Goal: Task Accomplishment & Management: Manage account settings

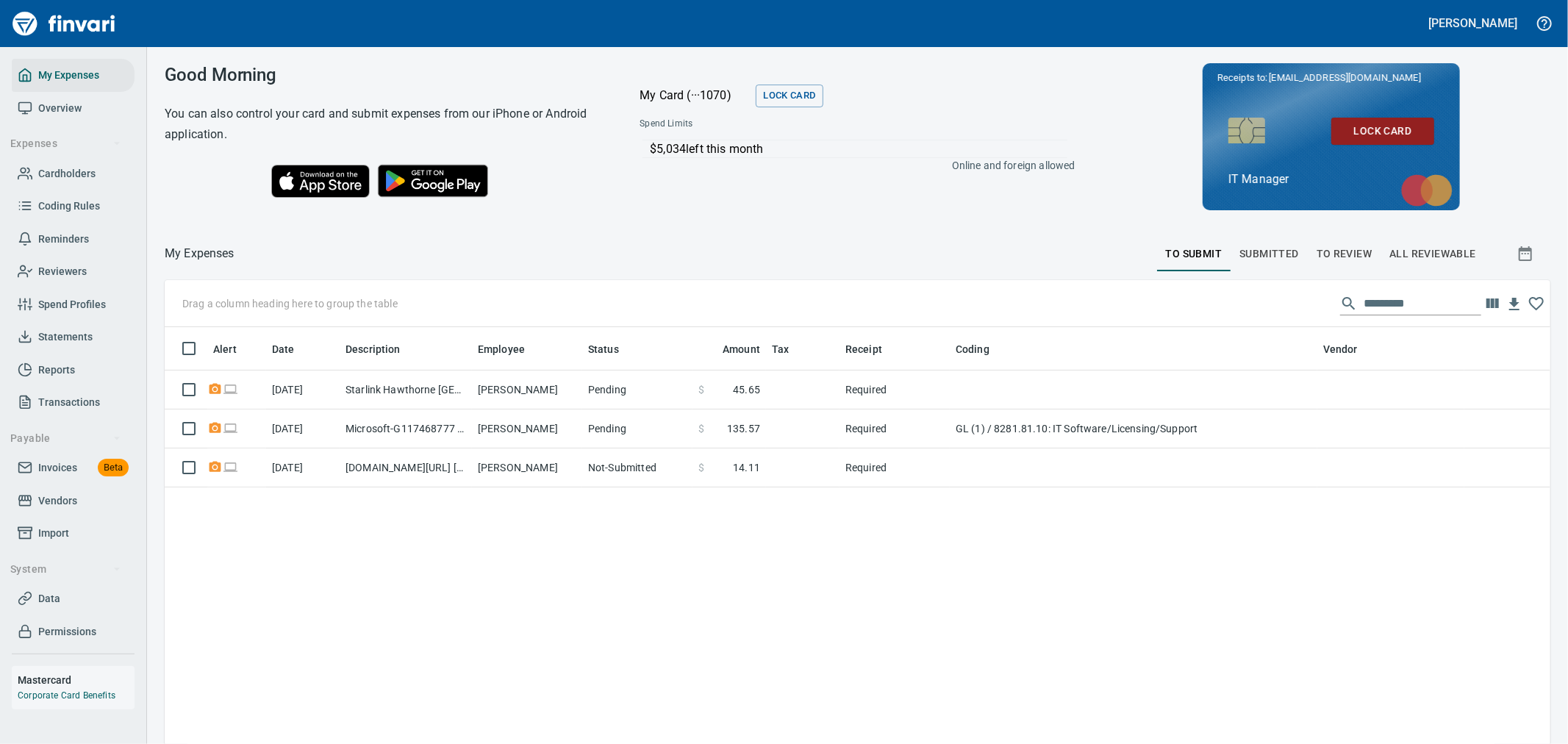
scroll to position [570, 1361]
click at [82, 175] on span "Cardholders" at bounding box center [66, 174] width 57 height 19
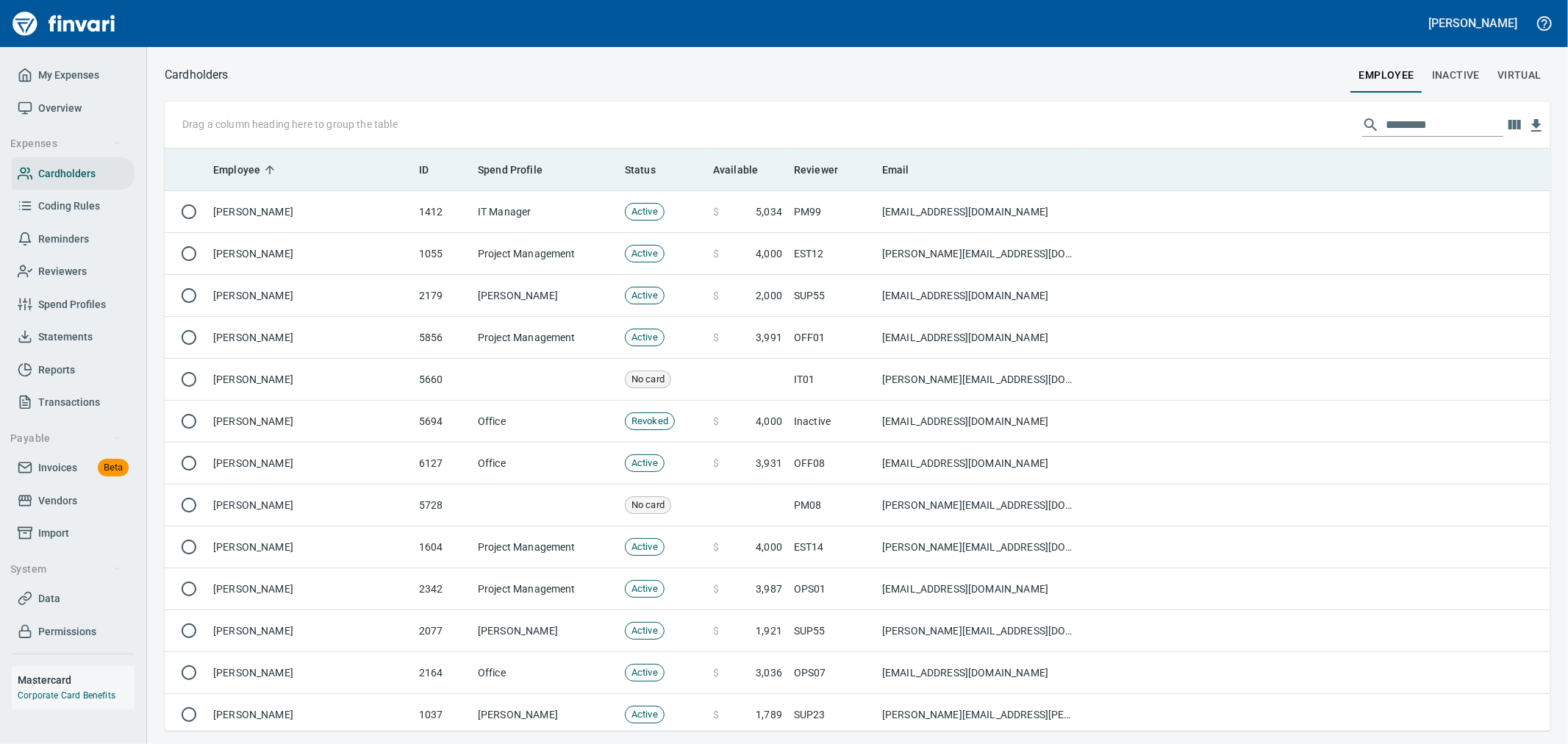
scroll to position [570, 1361]
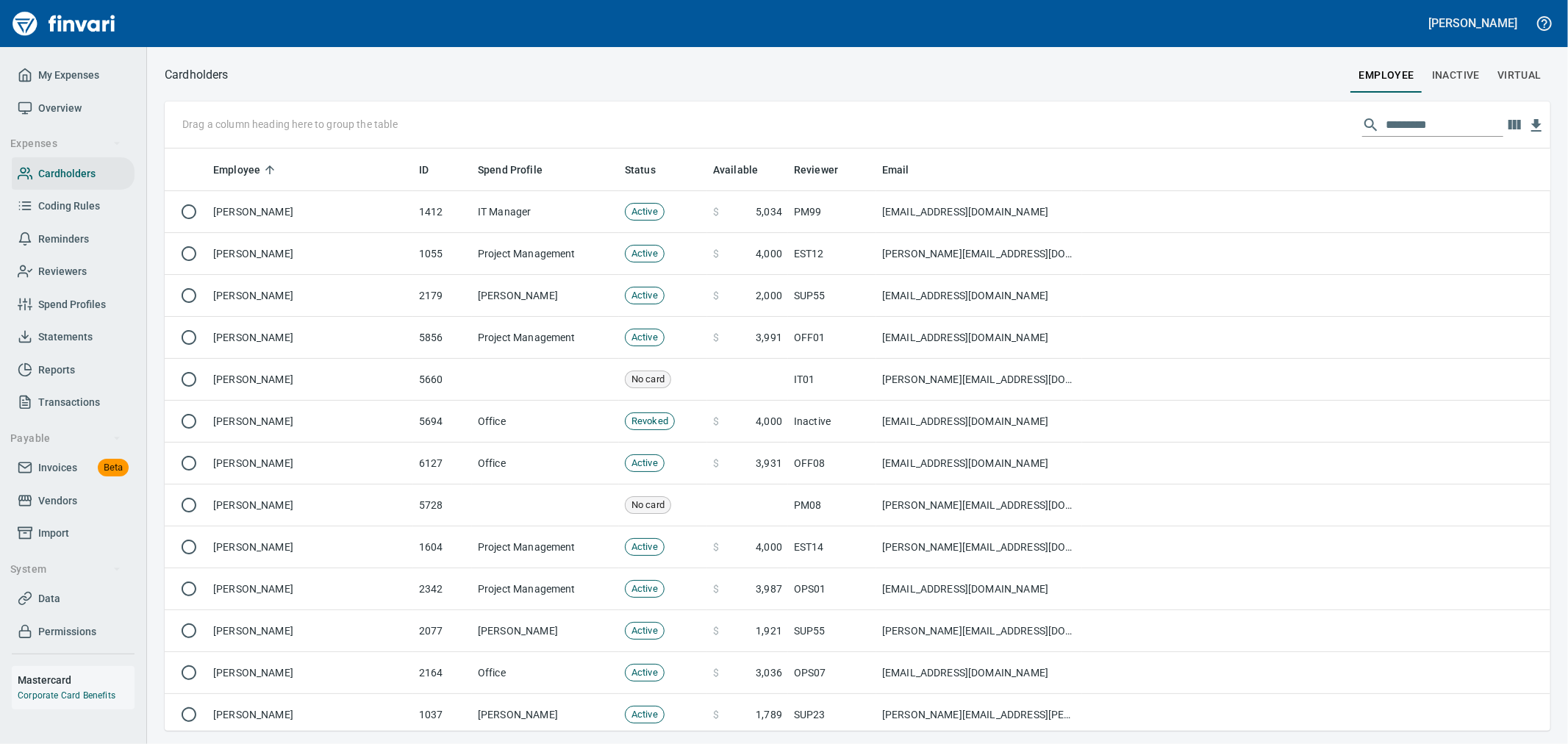
click at [1429, 124] on input "text" at bounding box center [1444, 125] width 118 height 24
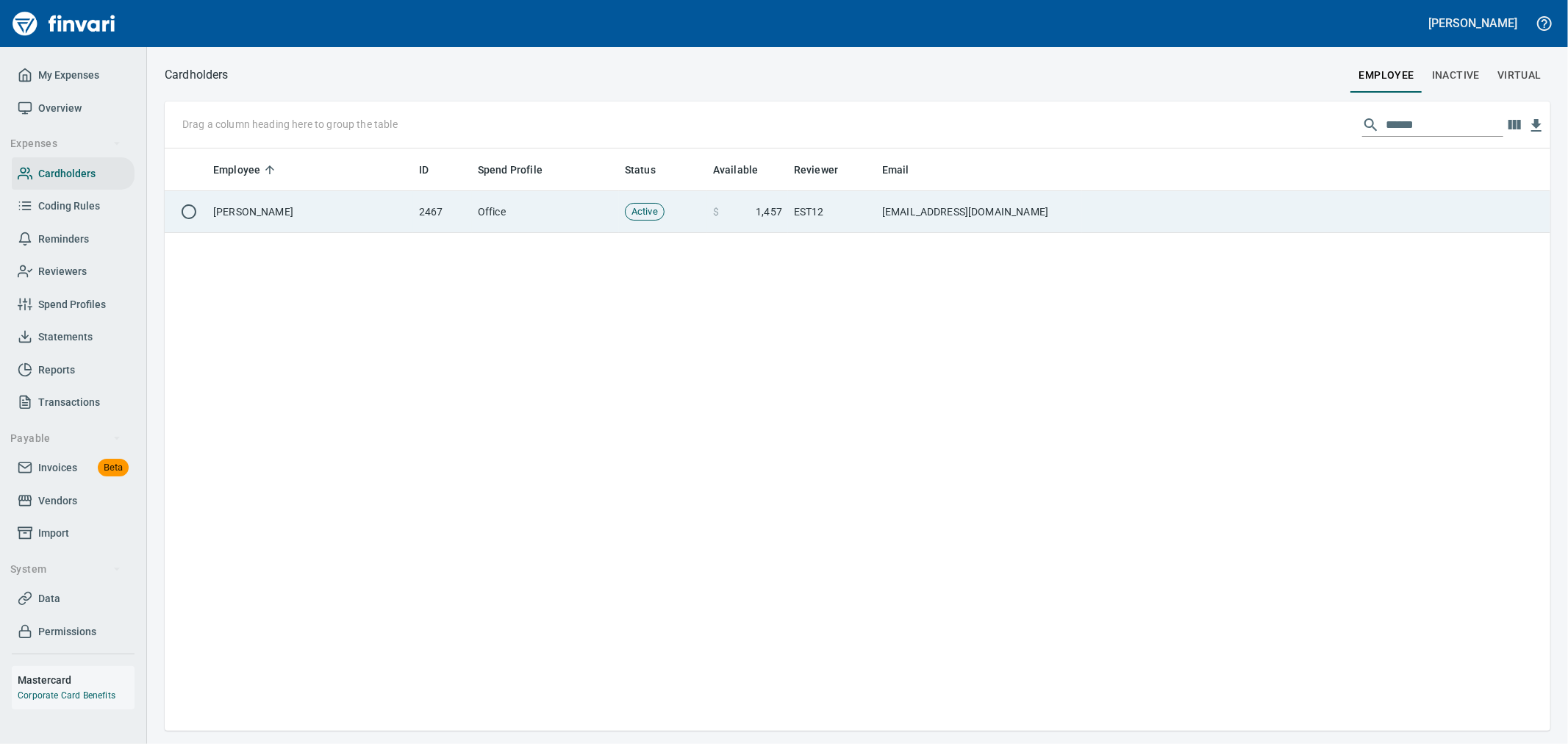
click at [1275, 214] on td at bounding box center [1316, 212] width 468 height 42
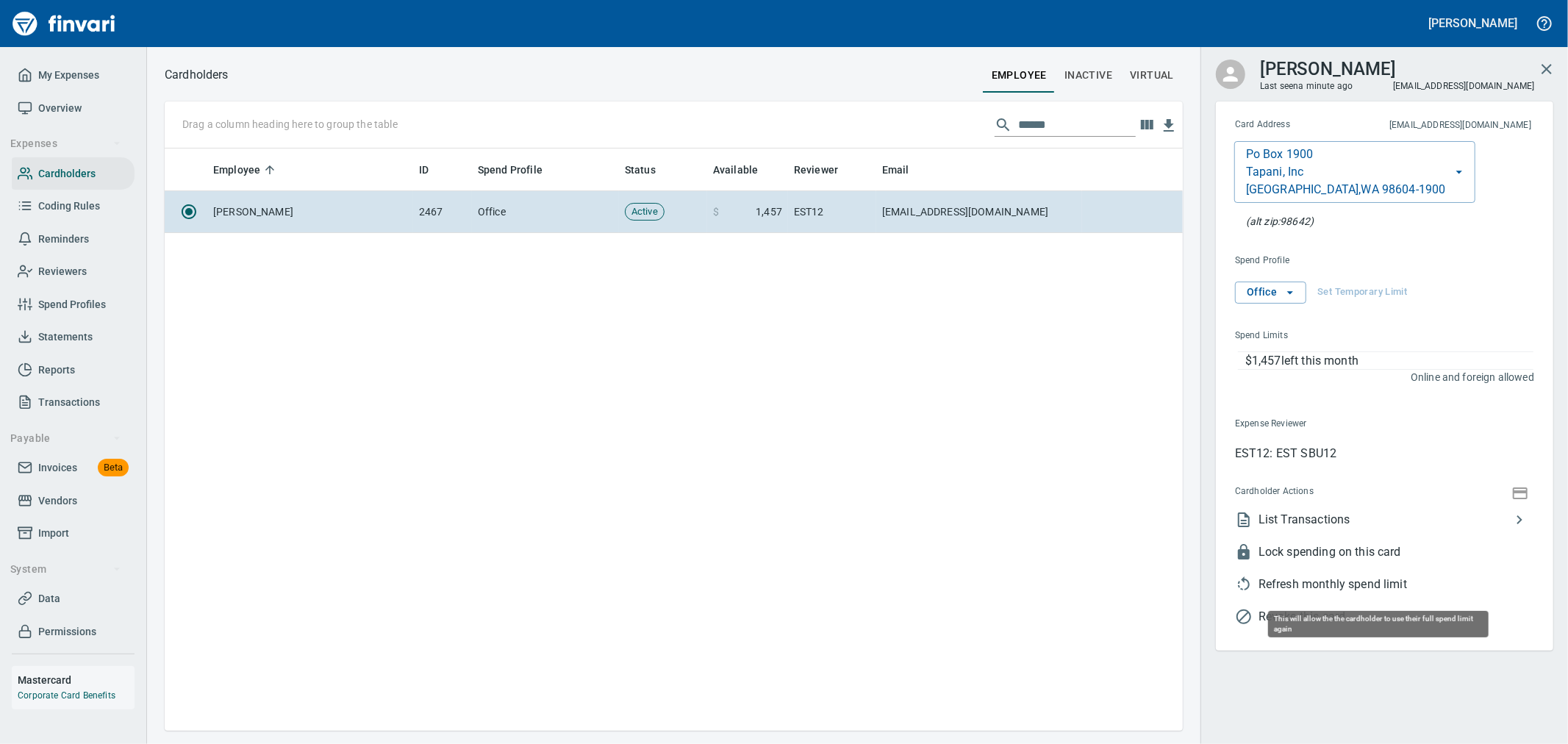
click at [1345, 583] on span "Refresh monthly spend limit" at bounding box center [1396, 585] width 275 height 18
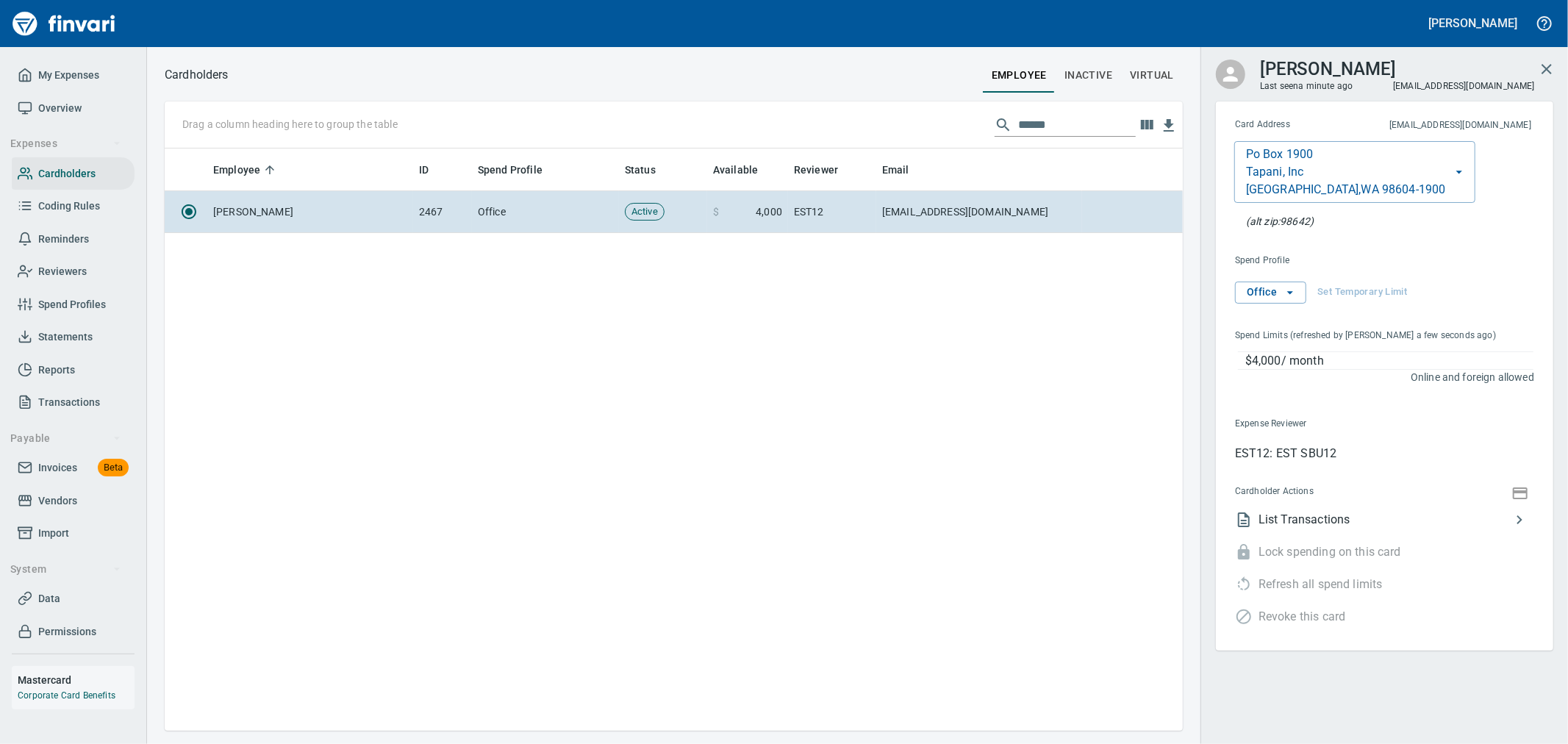
scroll to position [570, 1006]
click at [843, 113] on div "Drag a column heading here to group the table ******" at bounding box center [673, 124] width 1018 height 47
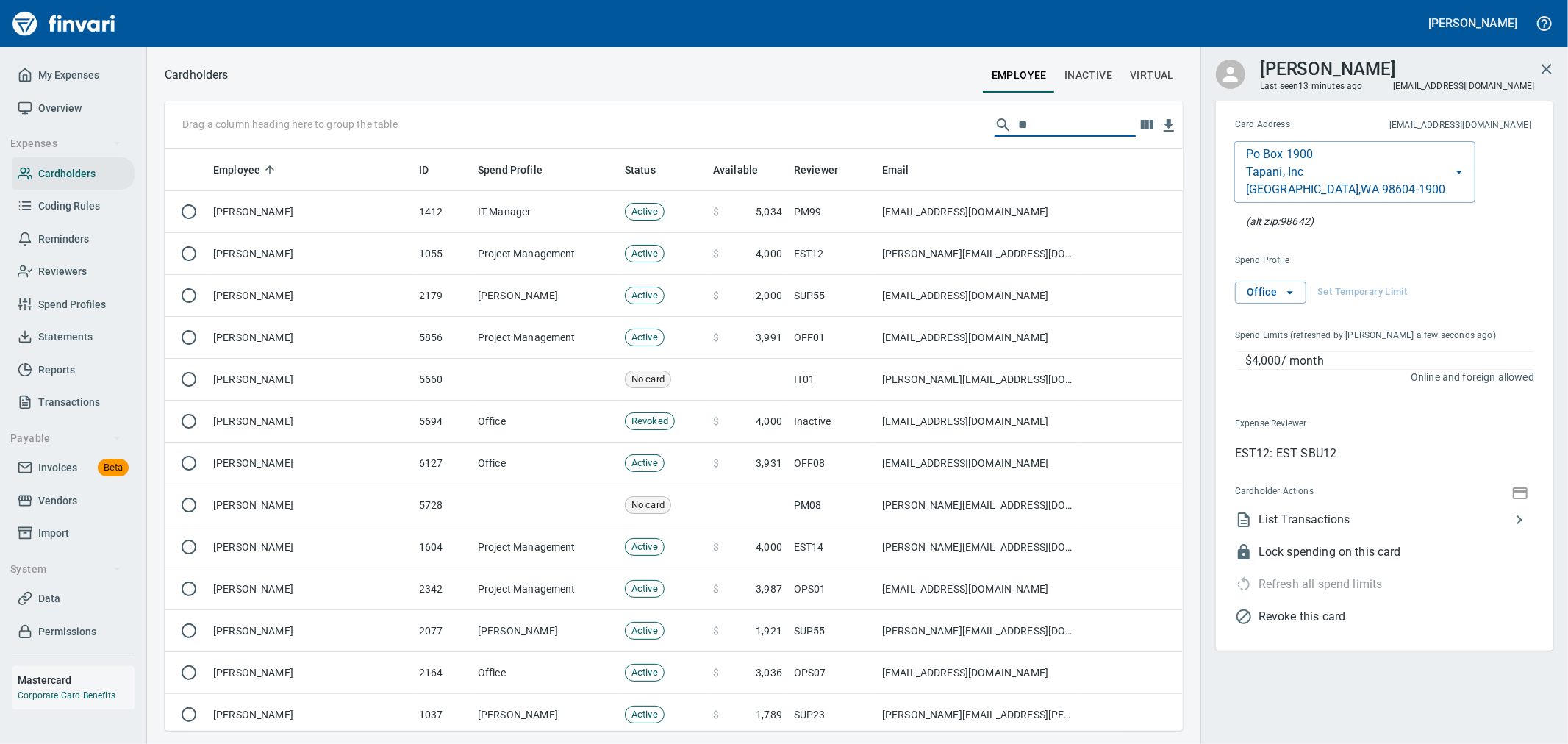
scroll to position [570, 994]
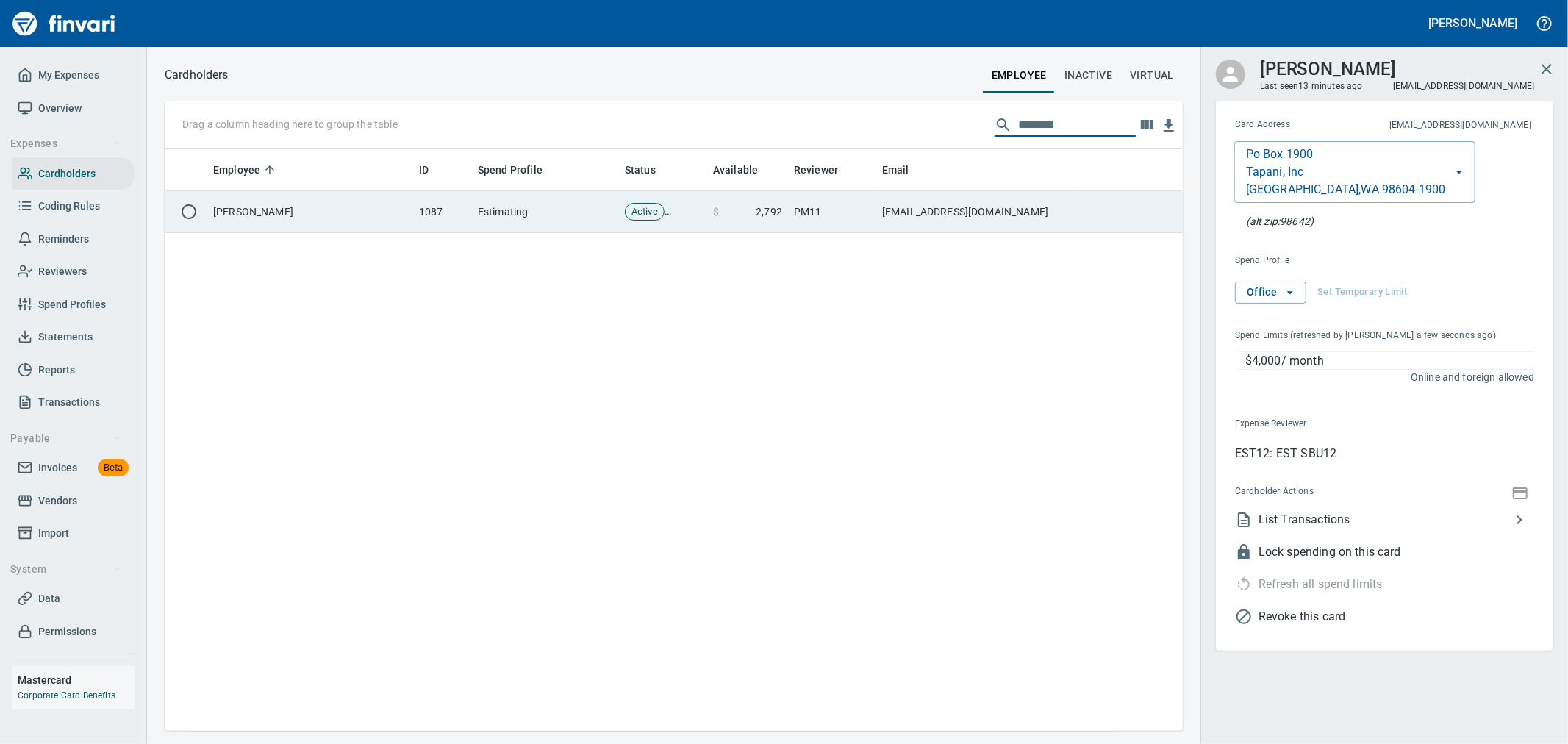
type input "********"
click at [835, 220] on td "PM11" at bounding box center [832, 212] width 88 height 42
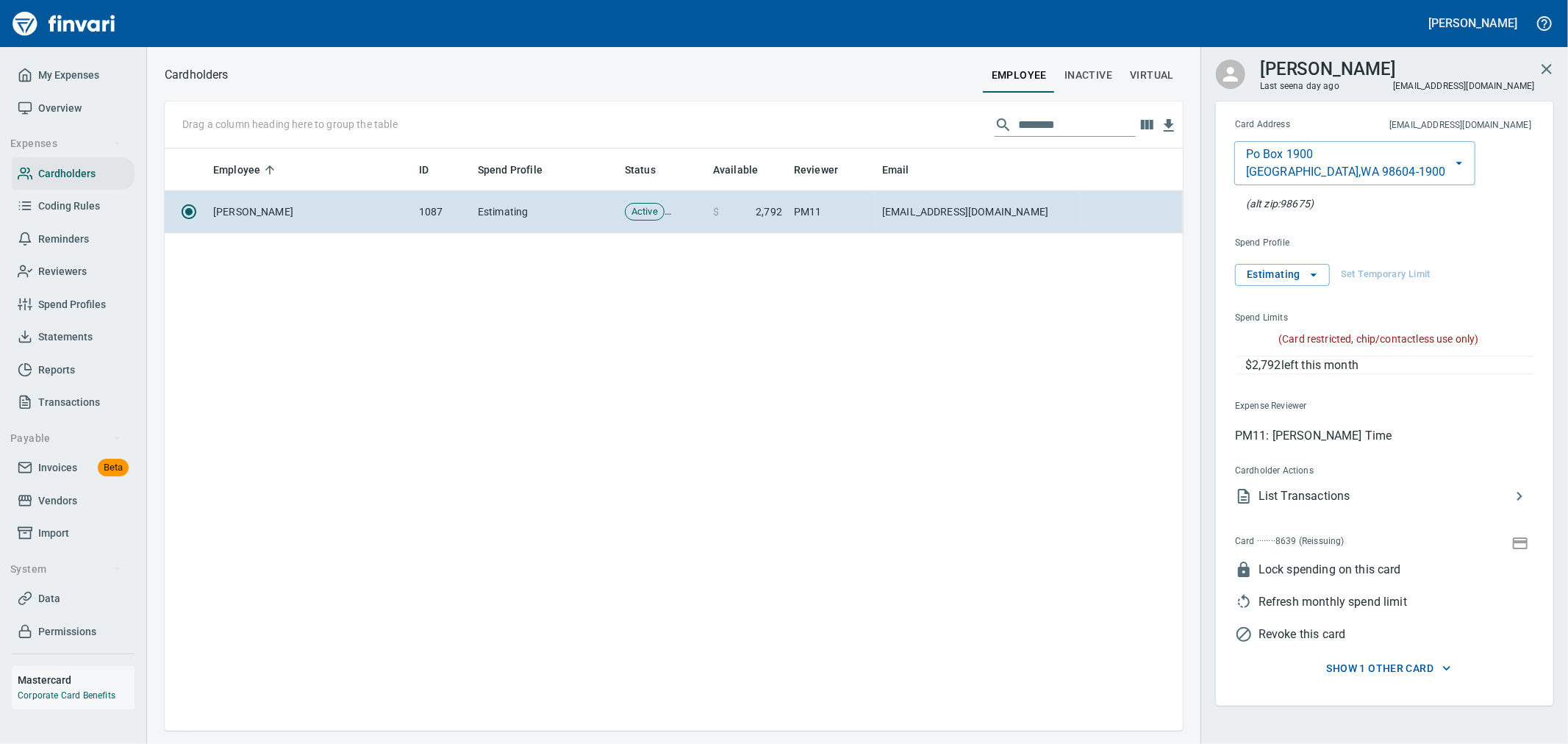
click at [1389, 672] on span "Show 1 other card" at bounding box center [1389, 669] width 305 height 19
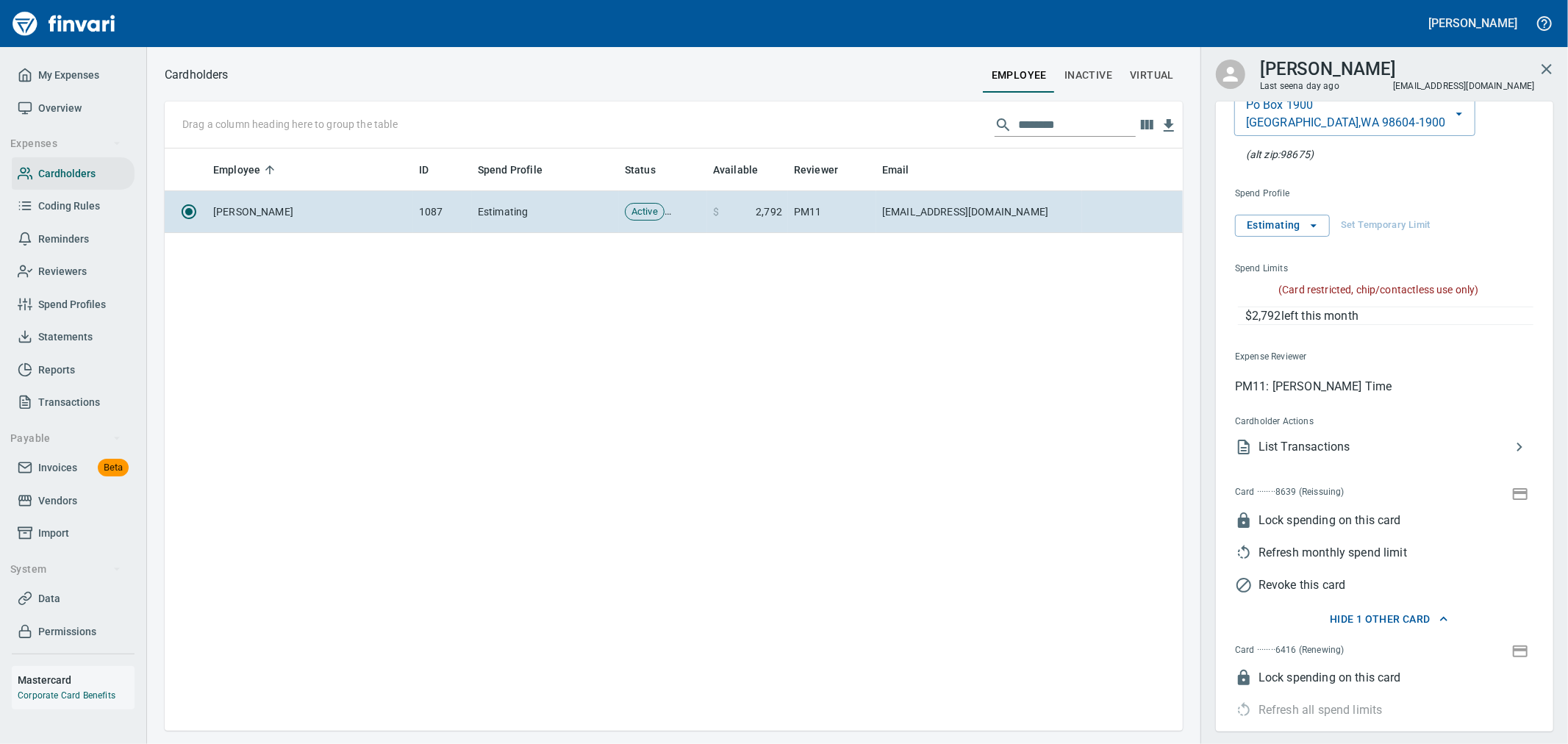
scroll to position [93, 0]
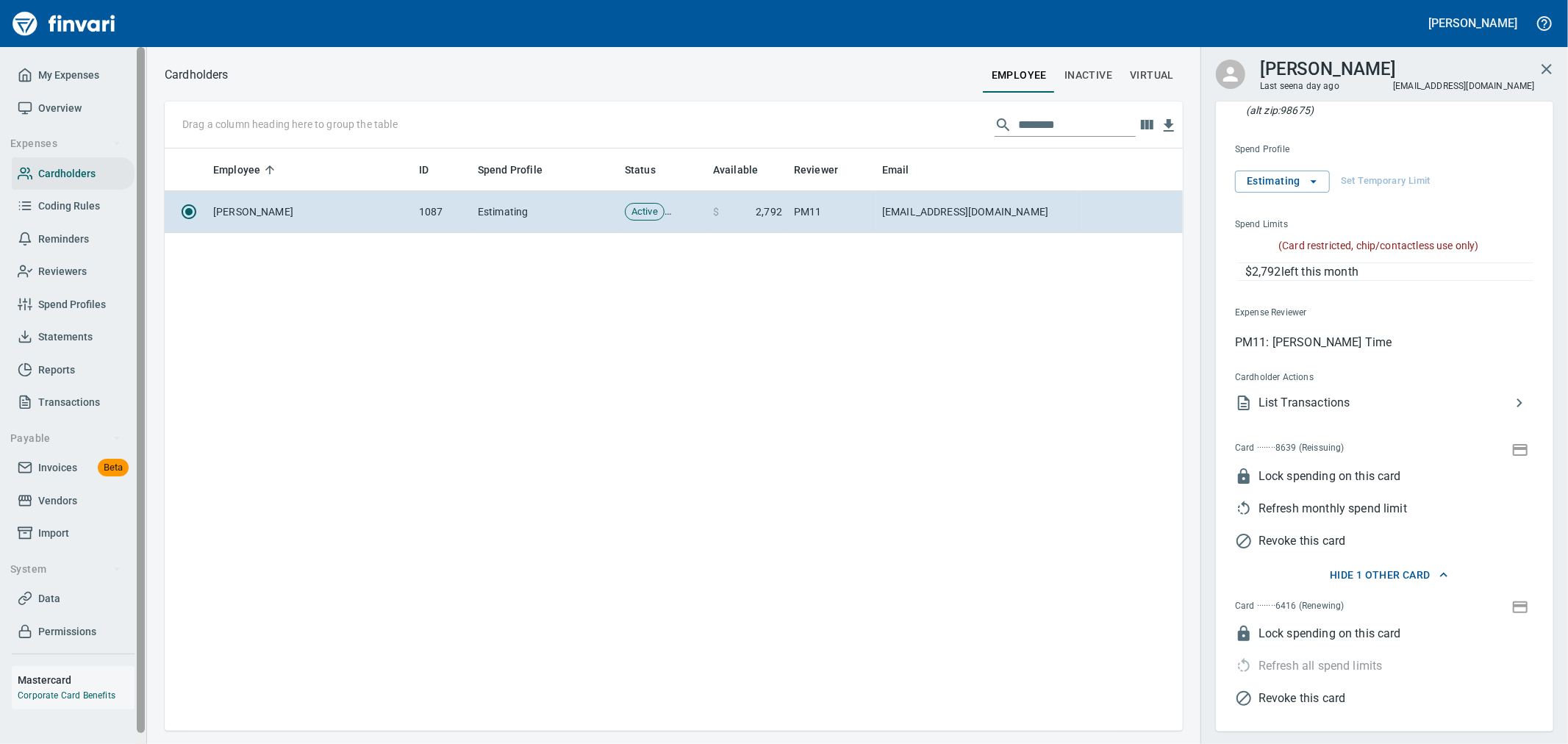
click at [57, 466] on span "Invoices" at bounding box center [57, 468] width 39 height 19
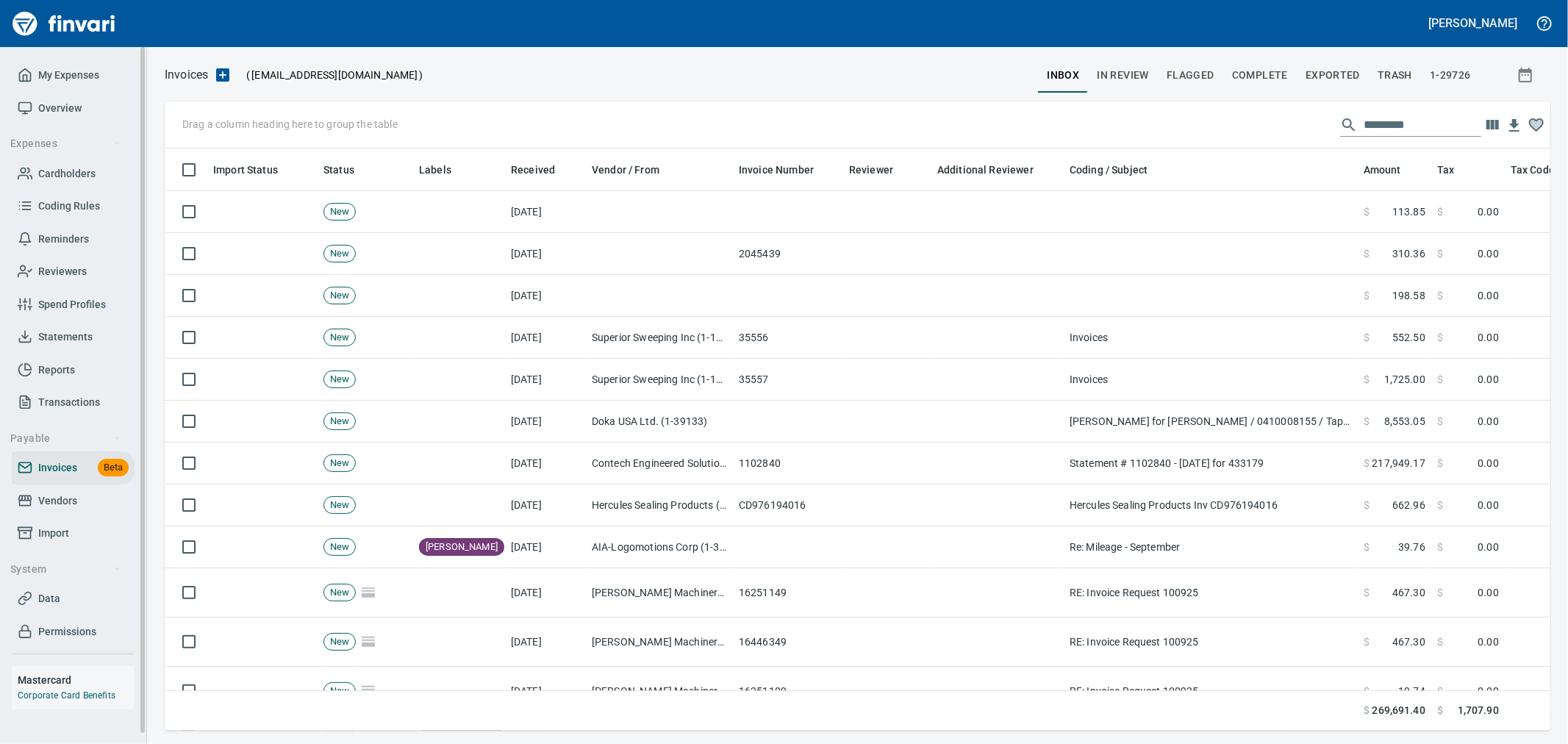
click at [42, 534] on span "Import" at bounding box center [53, 533] width 31 height 19
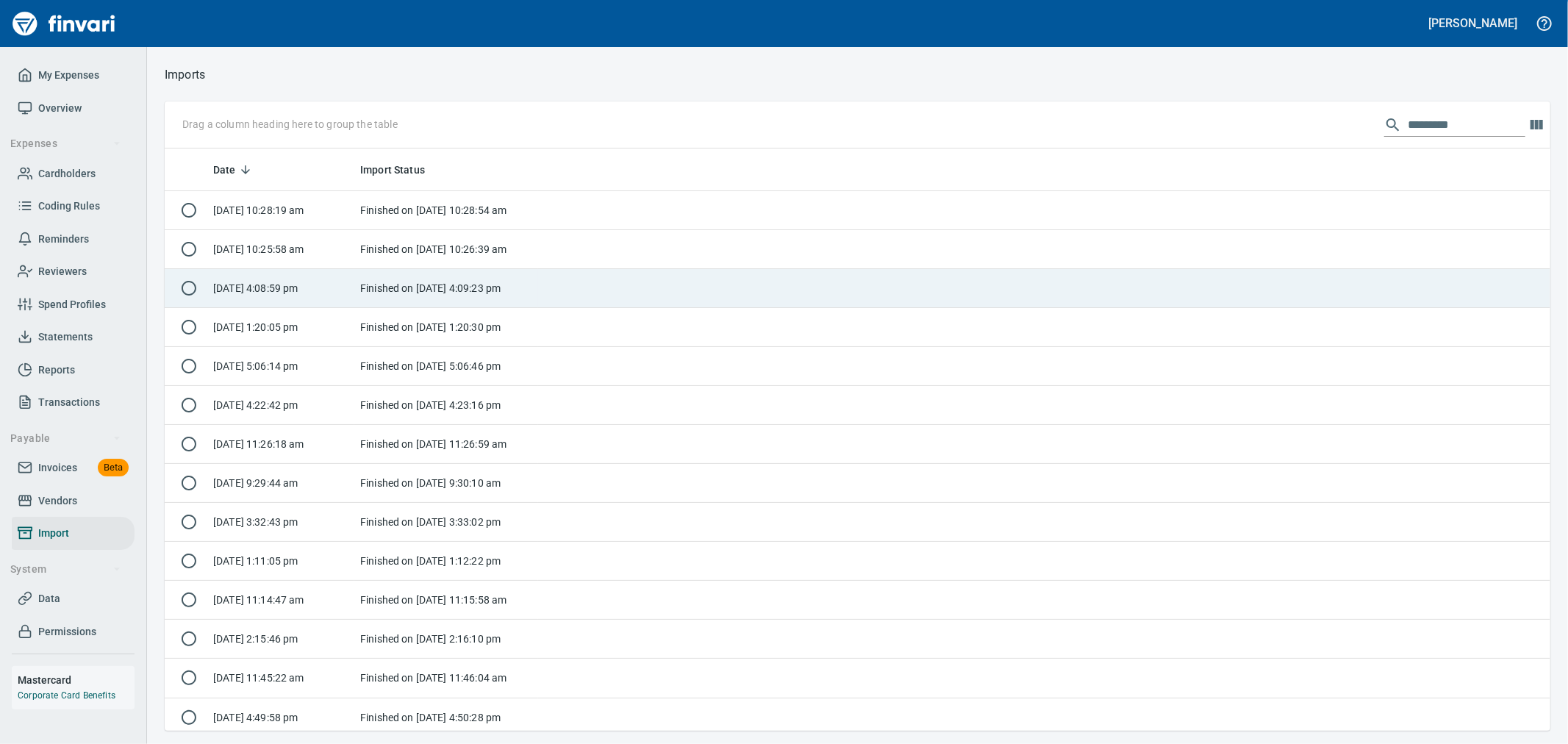
scroll to position [1, 1]
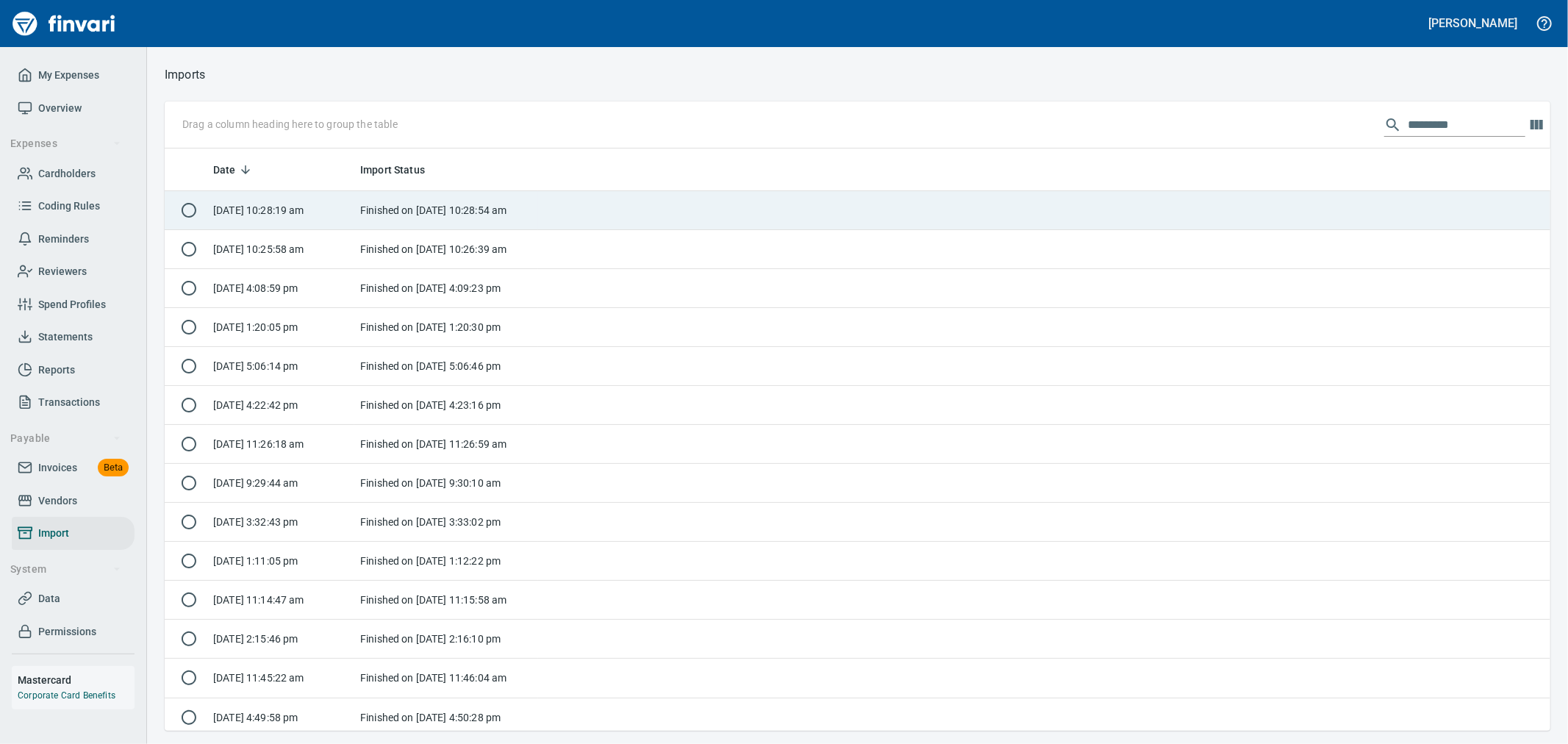
click at [627, 206] on td at bounding box center [1045, 211] width 1013 height 39
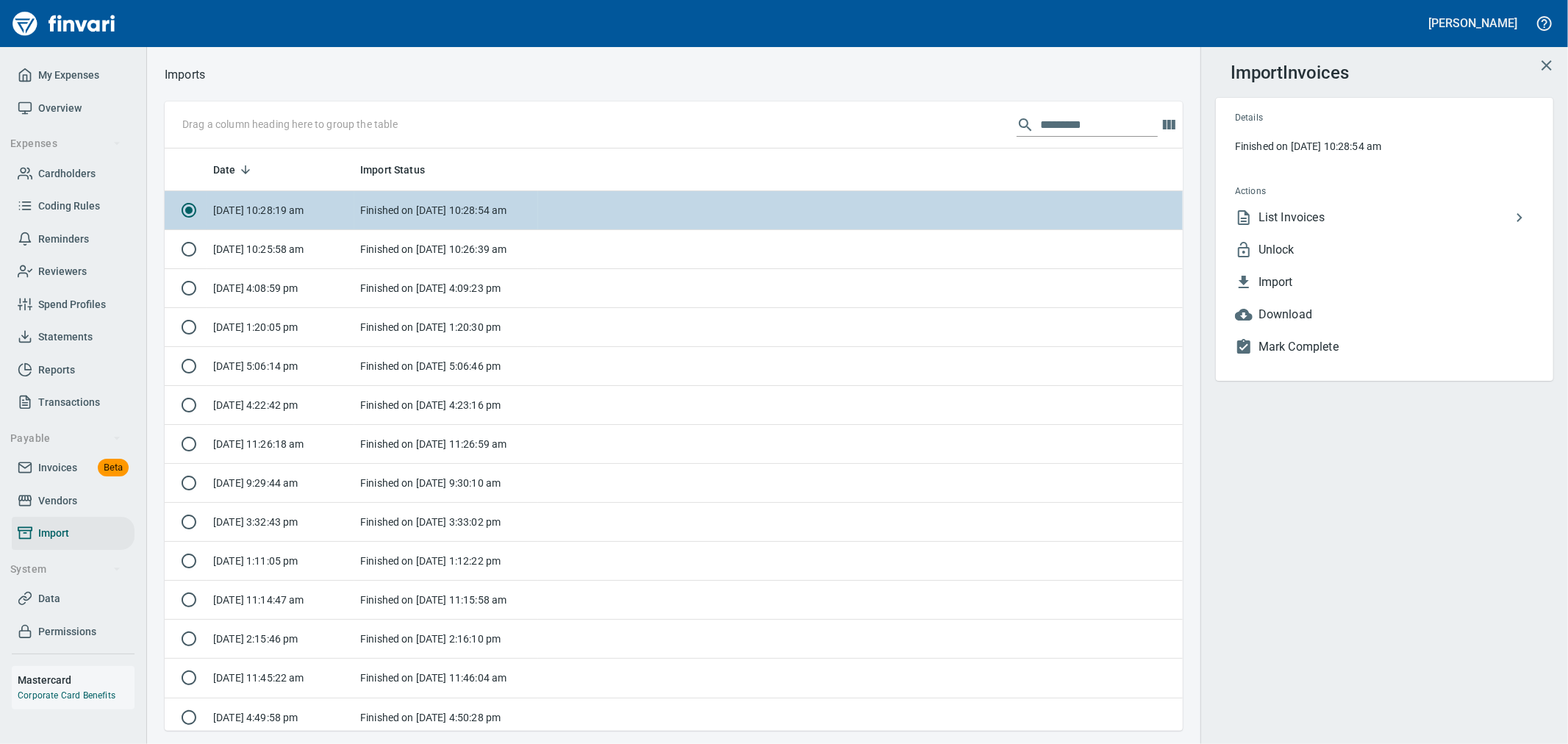
scroll to position [570, 994]
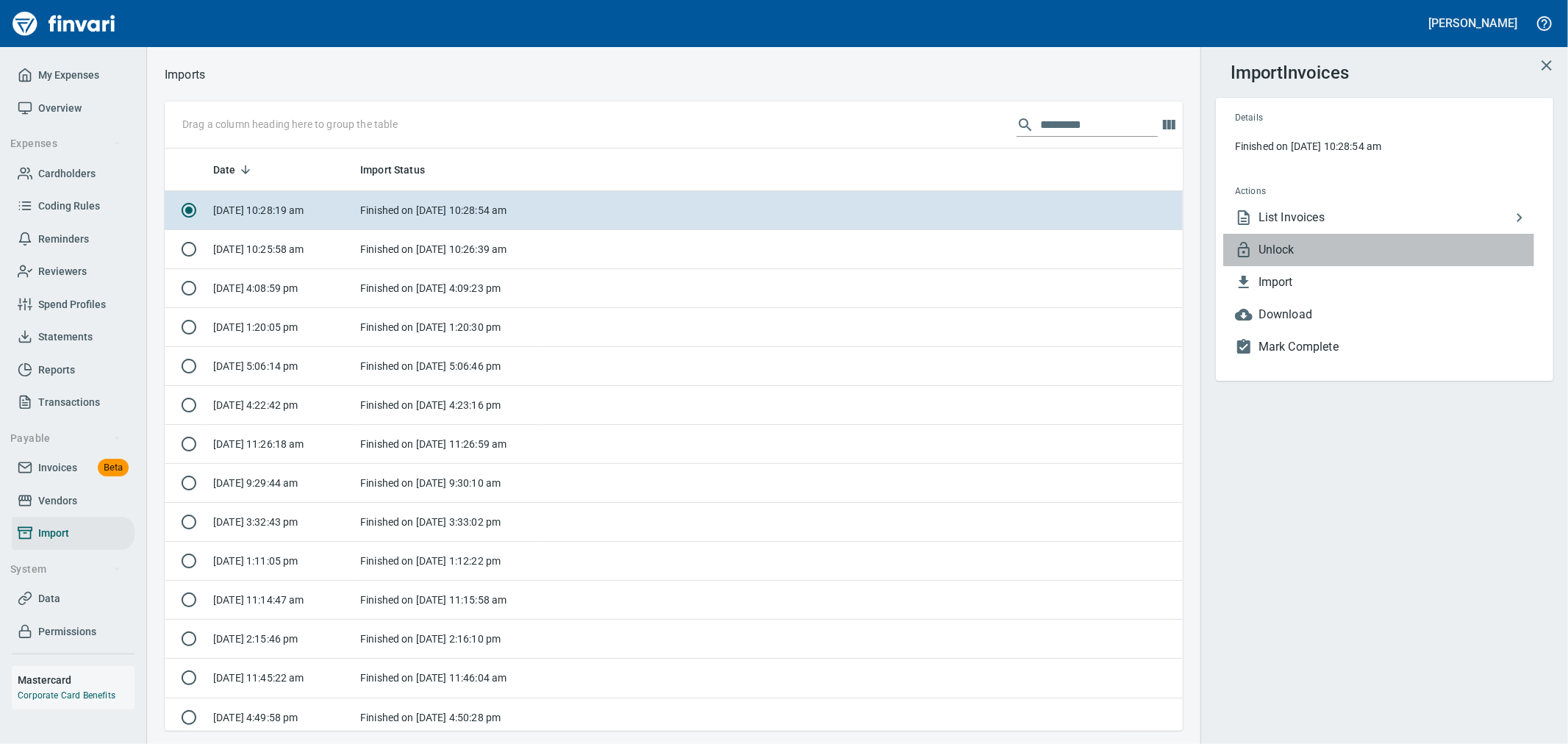
click at [1322, 252] on span "Unlock" at bounding box center [1396, 250] width 275 height 18
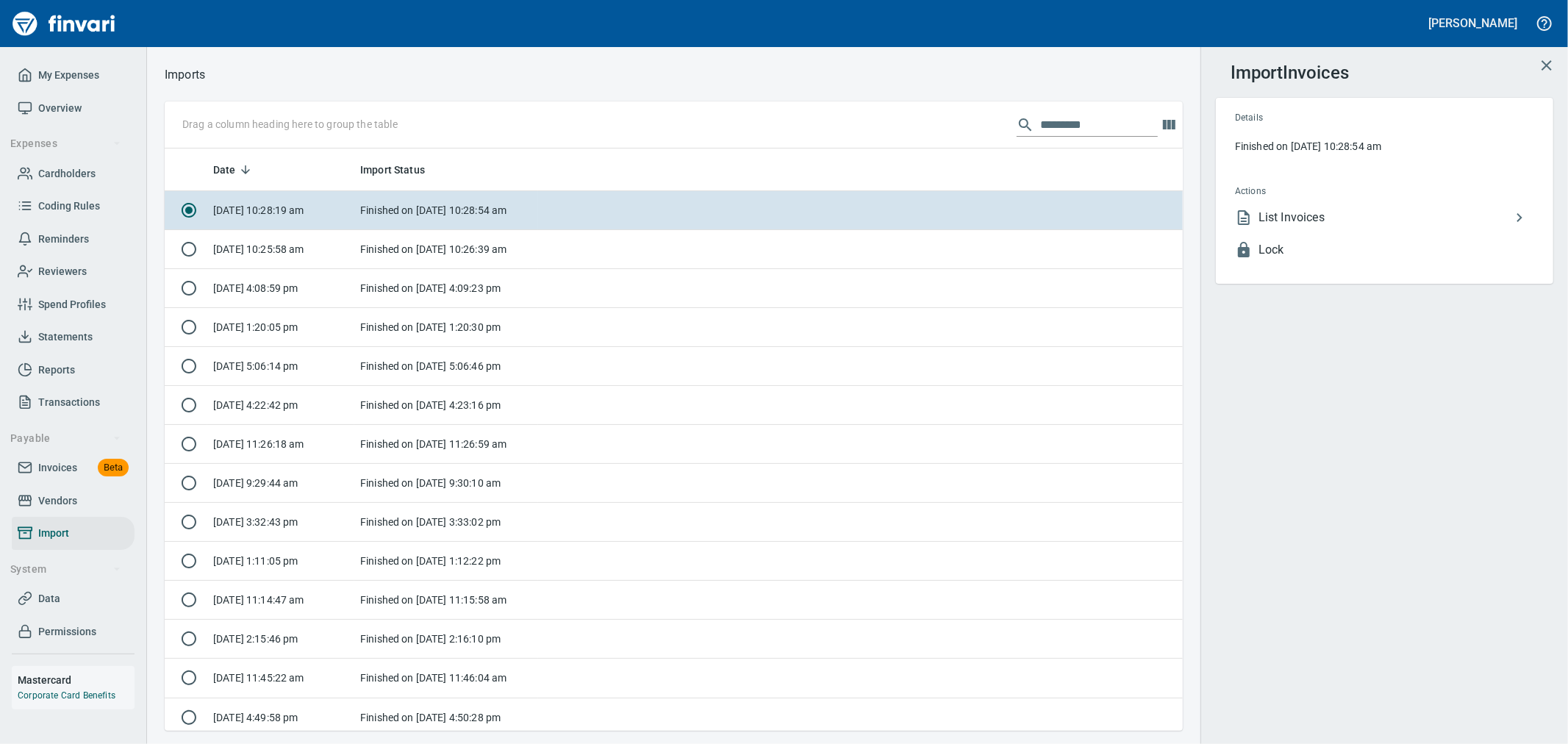
click at [1549, 71] on icon "button" at bounding box center [1546, 66] width 18 height 18
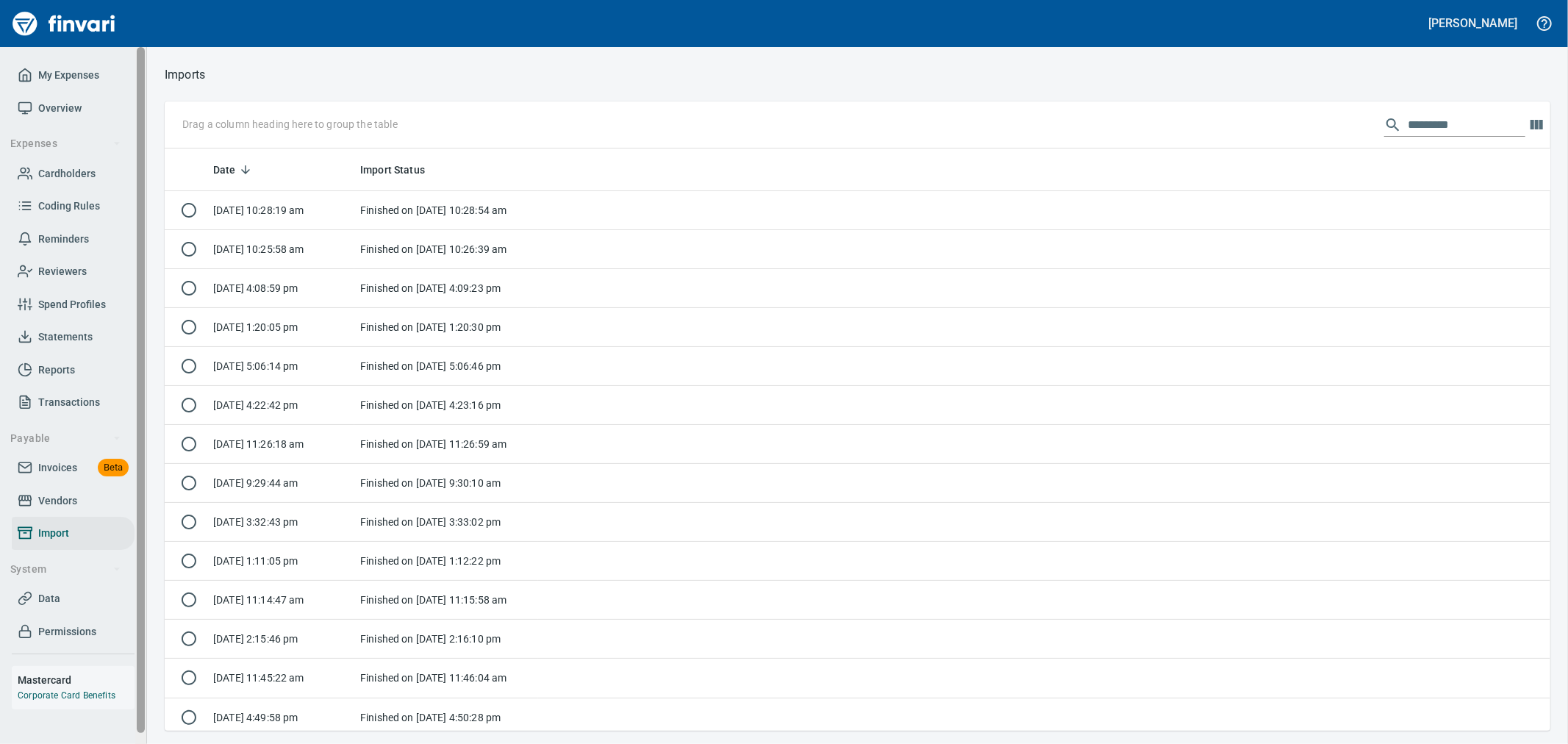
scroll to position [570, 1358]
click at [74, 468] on span "Invoices" at bounding box center [57, 468] width 39 height 19
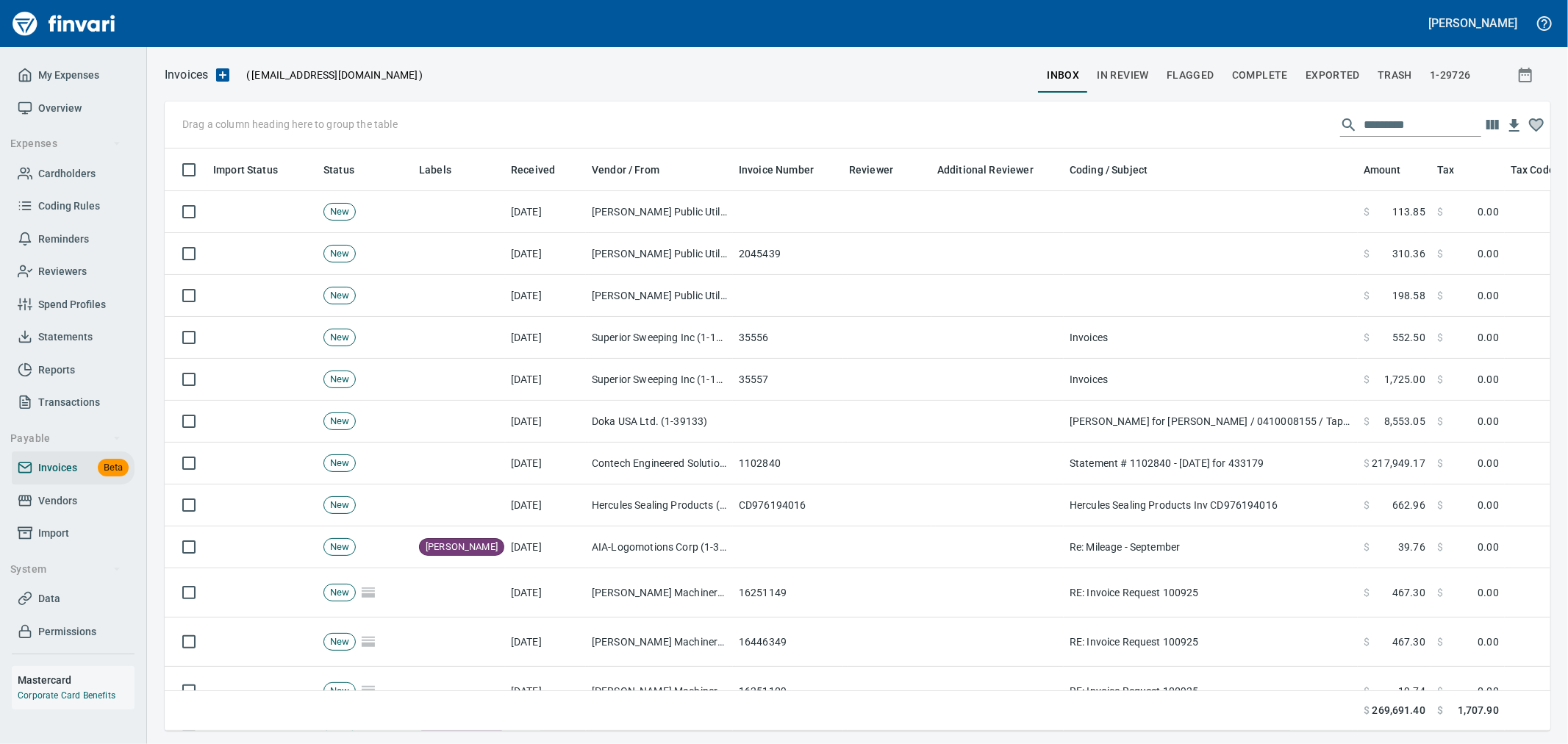
scroll to position [557, 1361]
click at [1265, 76] on span "Complete" at bounding box center [1260, 75] width 56 height 19
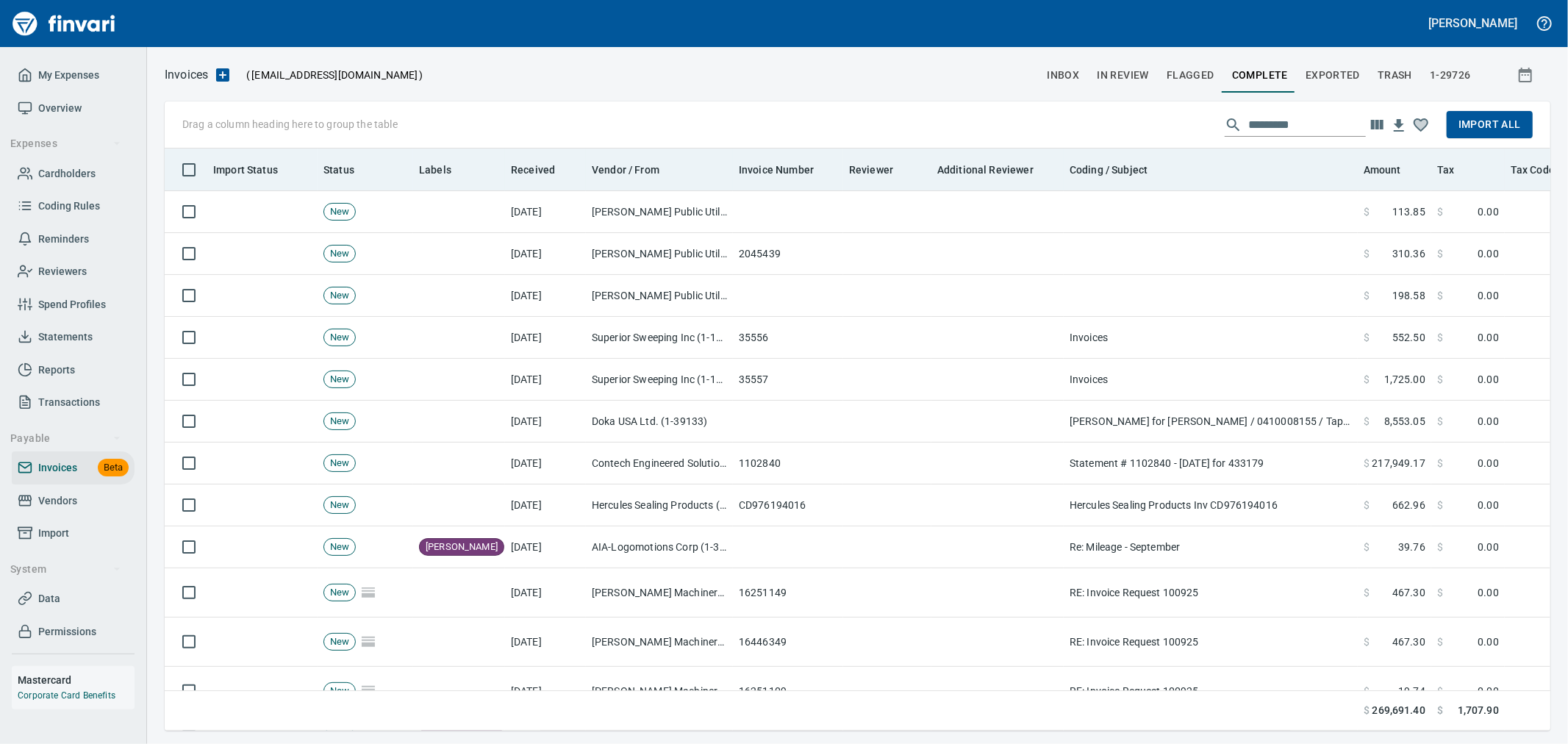
scroll to position [557, 1361]
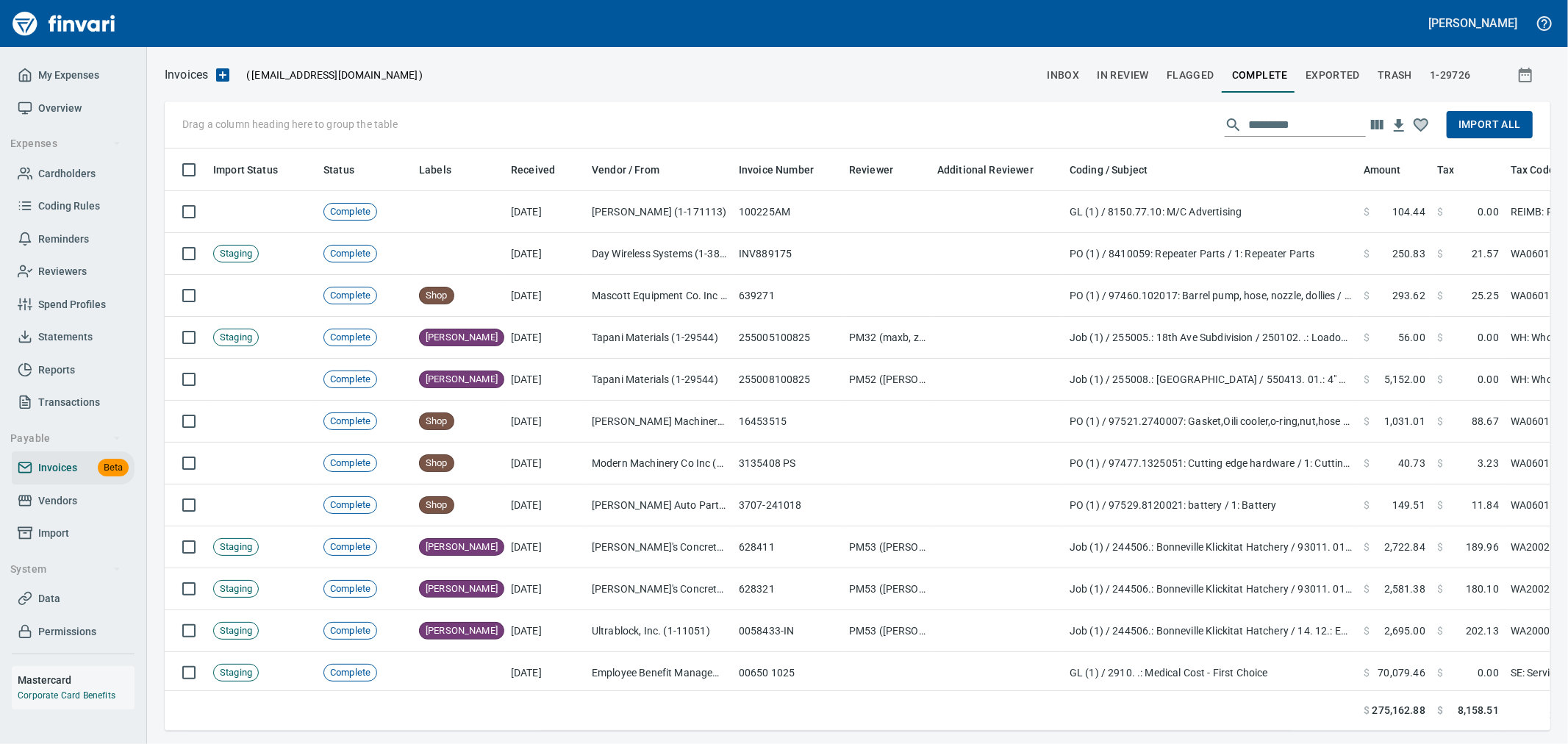
click at [1322, 125] on input "text" at bounding box center [1307, 125] width 118 height 24
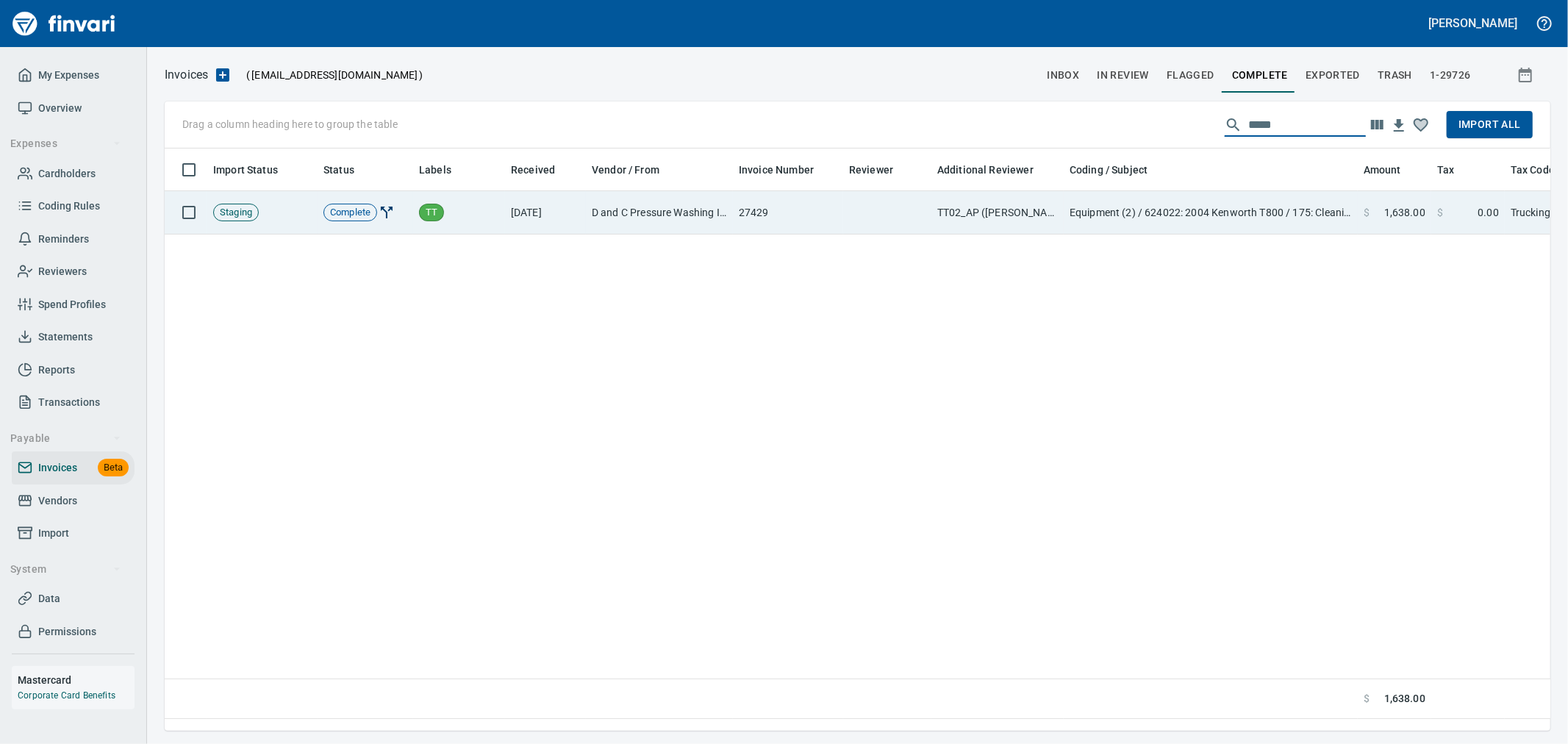
click at [1172, 211] on td "Equipment (2) / 624022: 2004 Kenworth T800 / 175: Cleaning / 2: Parts/Other" at bounding box center [1211, 213] width 294 height 43
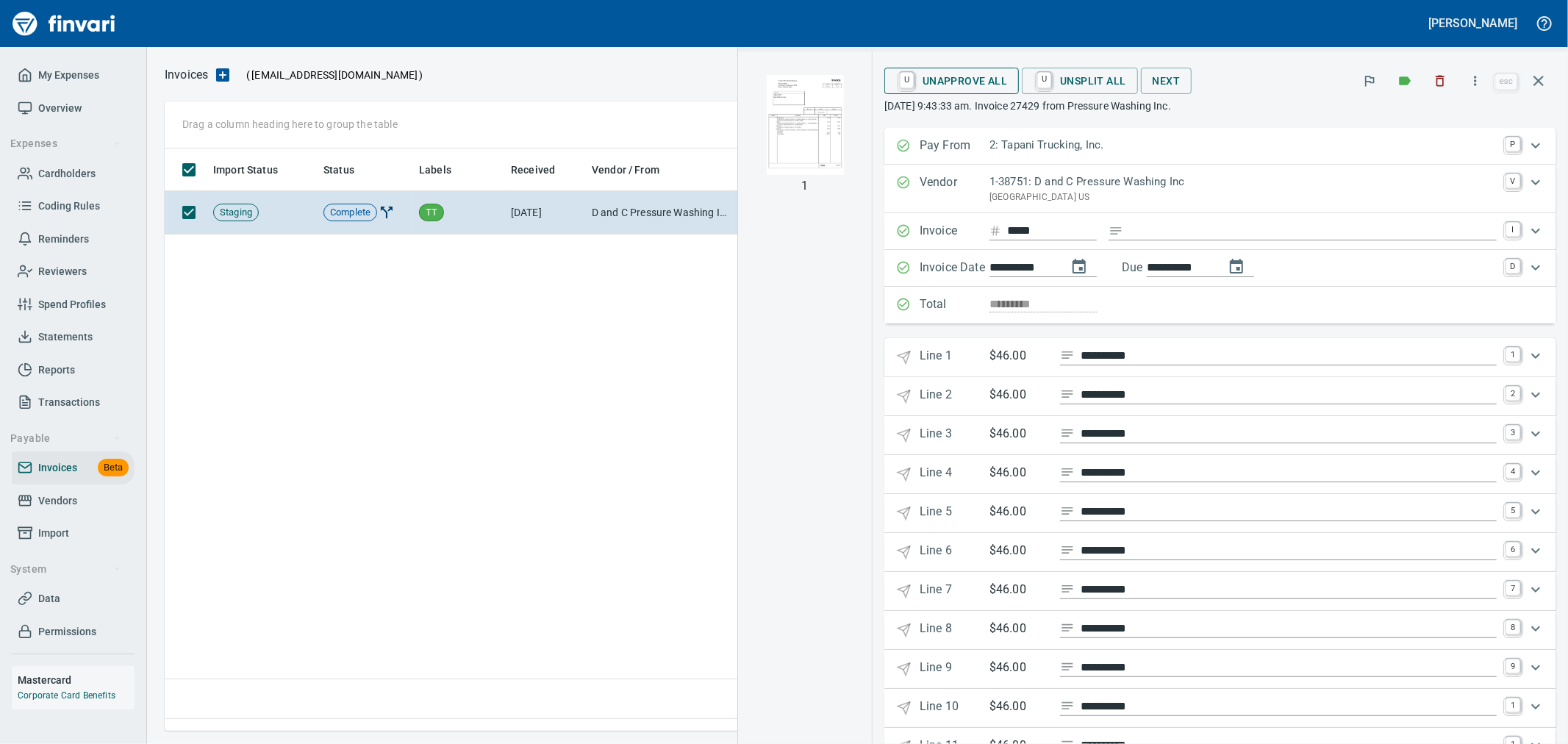
click at [998, 84] on span "U Unapprove All" at bounding box center [952, 81] width 111 height 25
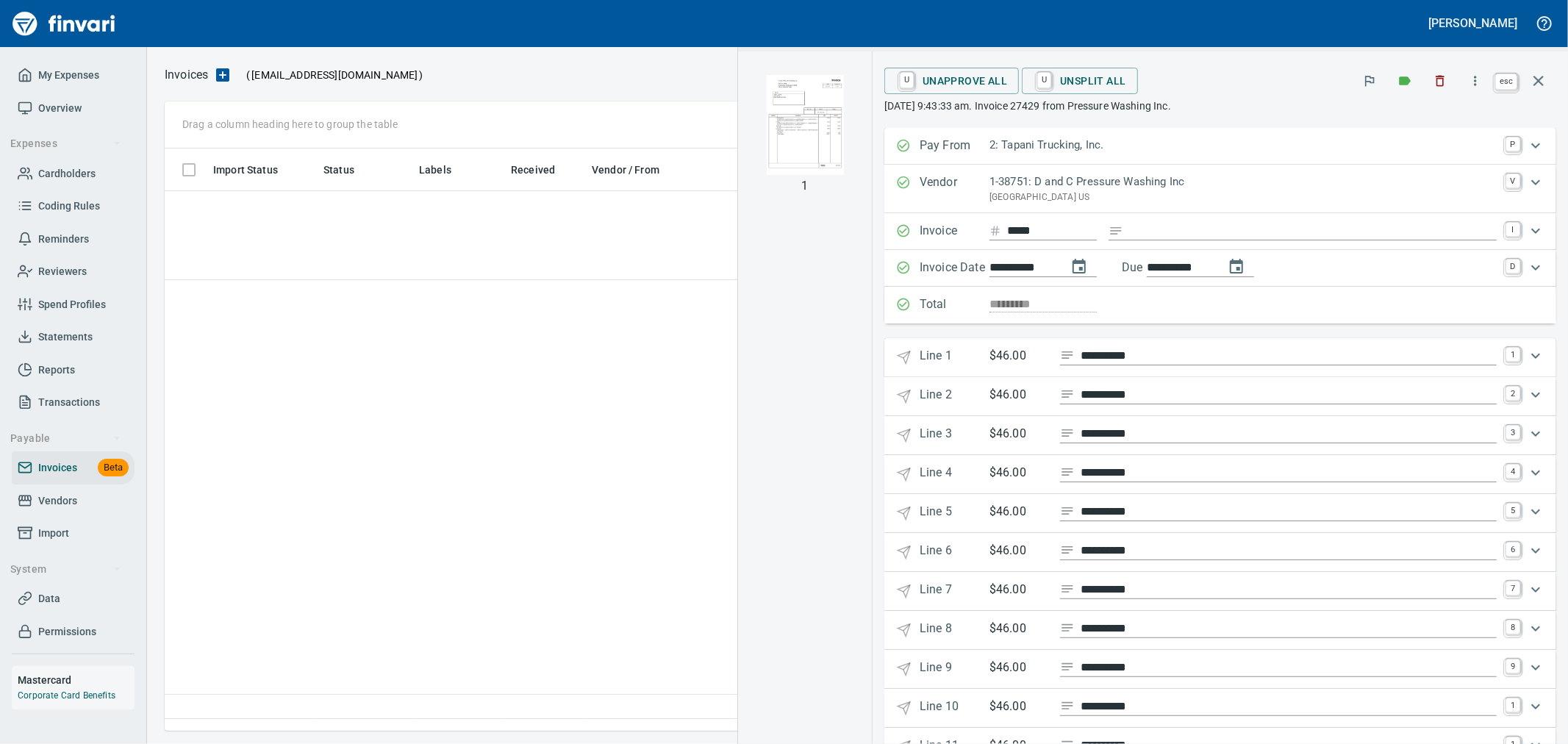
scroll to position [557, 1372]
click at [1539, 83] on icon "button" at bounding box center [1539, 81] width 10 height 10
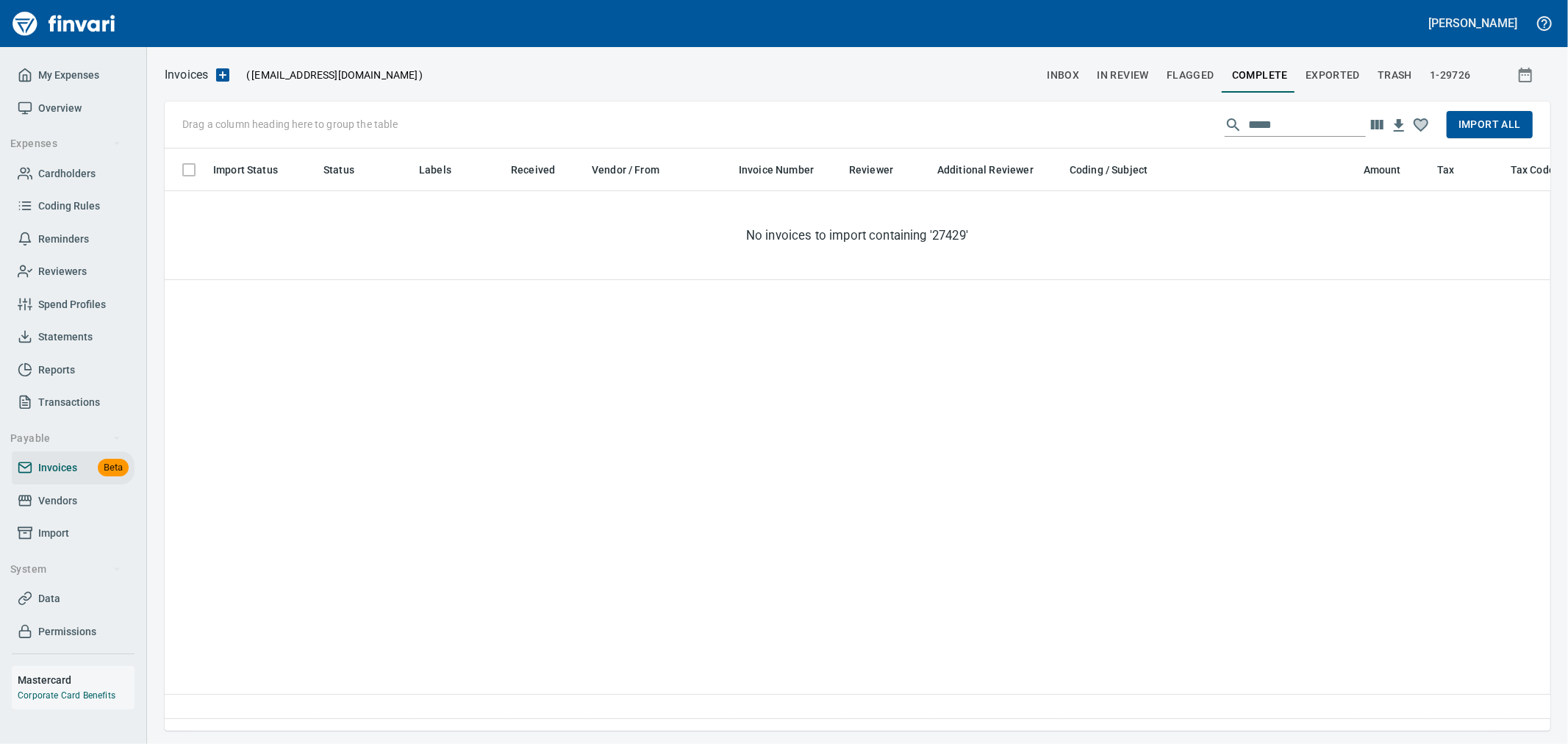
scroll to position [557, 1373]
drag, startPoint x: 1186, startPoint y: 121, endPoint x: 1111, endPoint y: 123, distance: 75.0
click at [1111, 123] on div "Drag a column heading here to group the table ***** Import All" at bounding box center [857, 124] width 1386 height 47
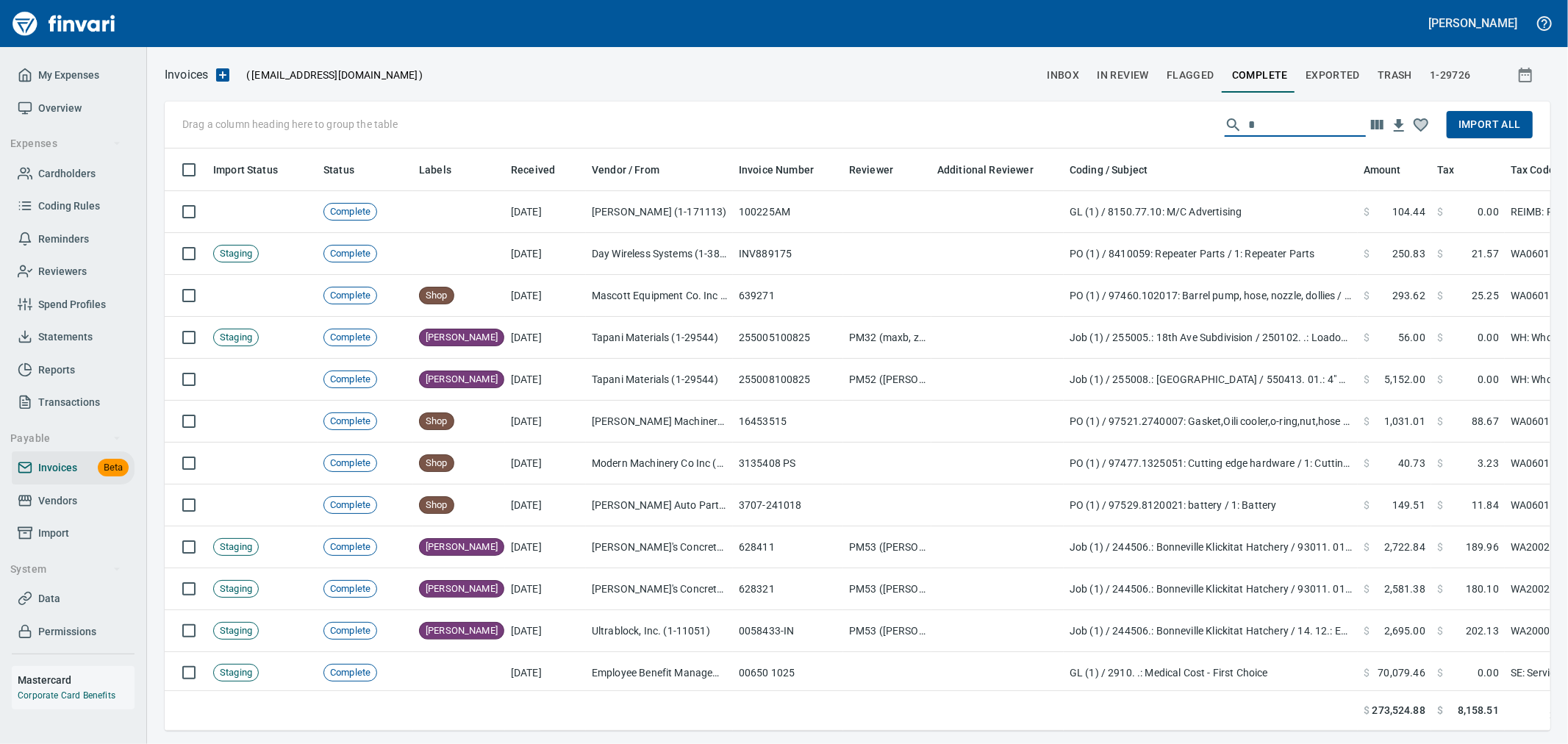
scroll to position [557, 1361]
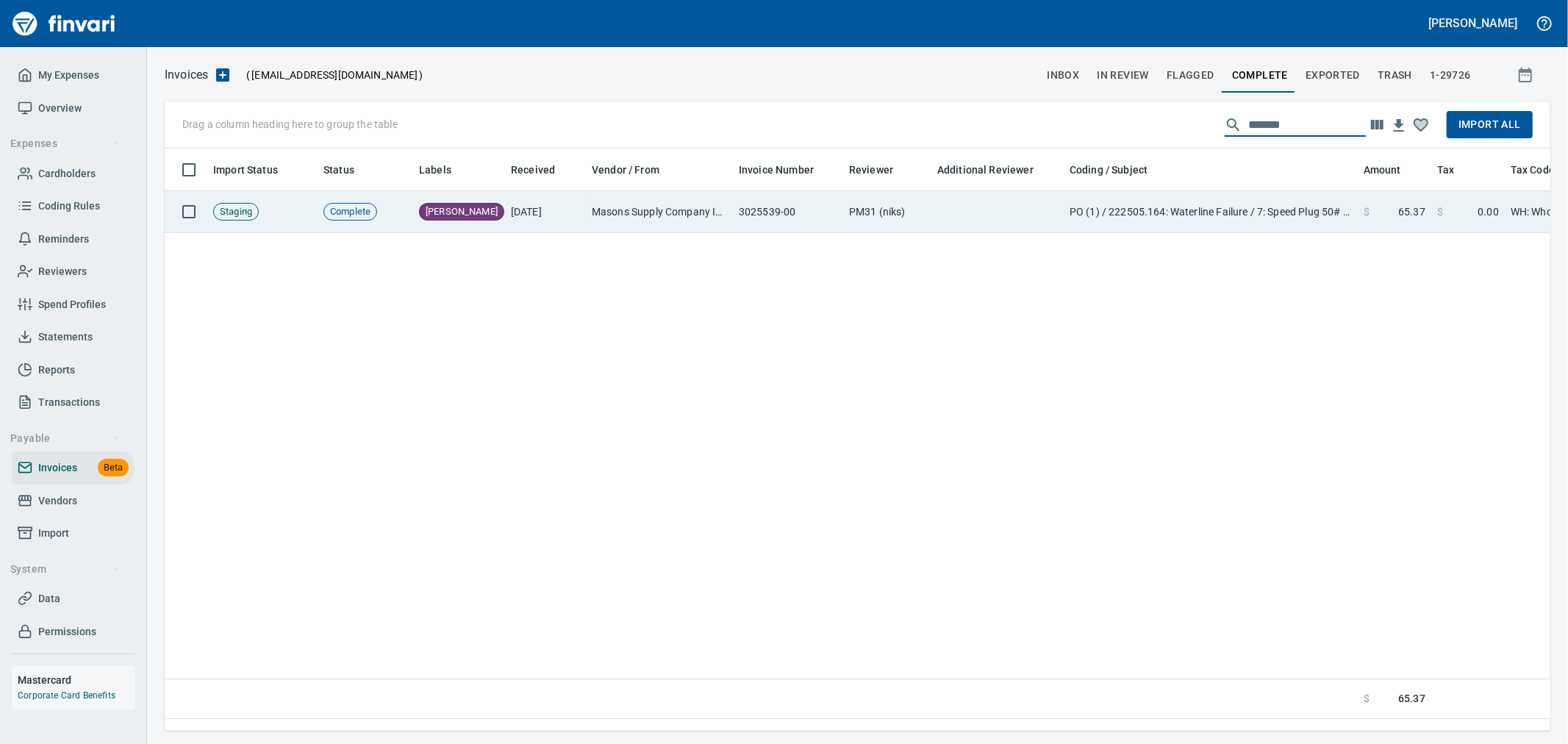
type input "*******"
click at [1130, 215] on td "PO (1) / 222505.164: Waterline Failure / 7: Speed Plug 50# 45 Second 36/PLT" at bounding box center [1211, 212] width 294 height 42
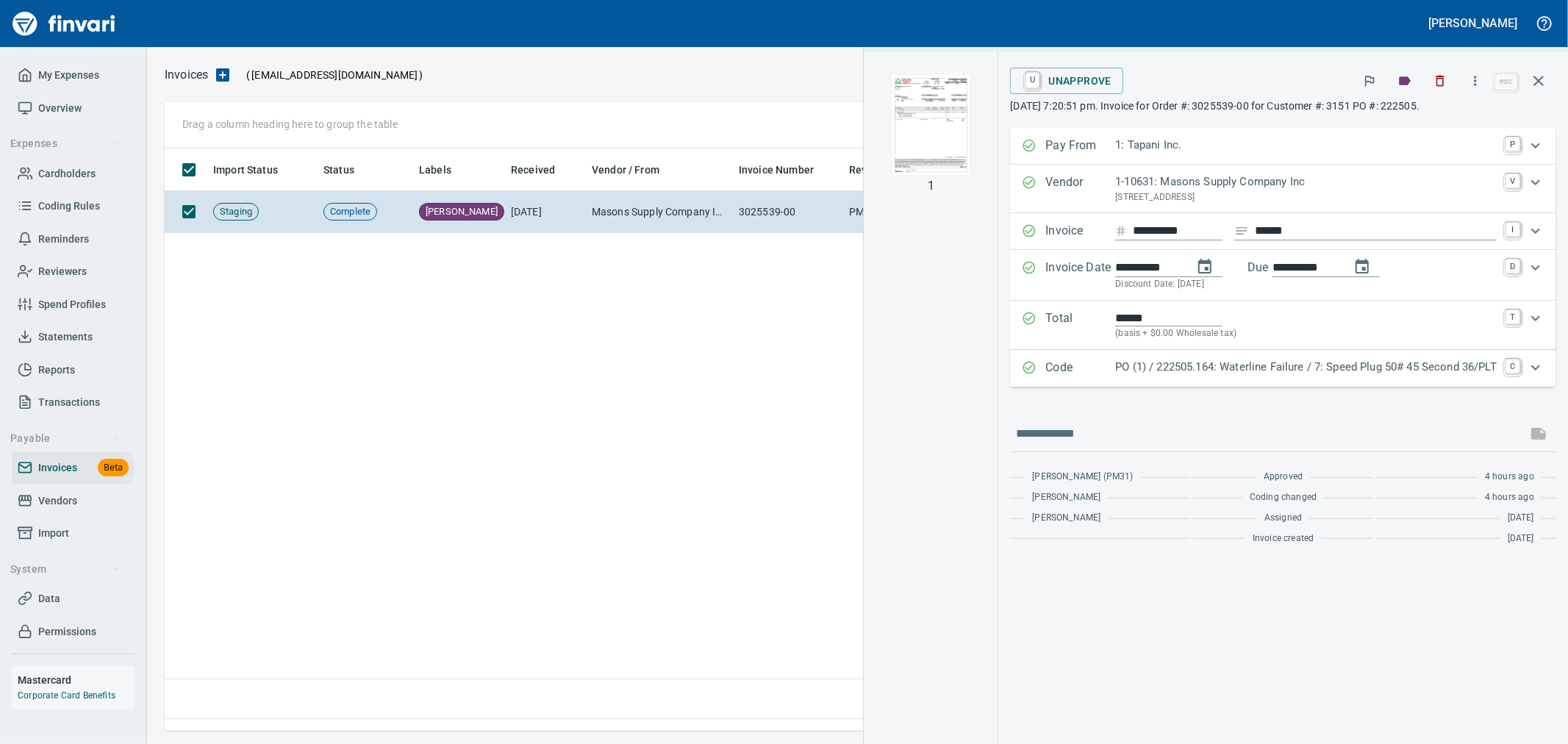
click at [1239, 364] on p "PO (1) / 222505.164: Waterline Failure / 7: Speed Plug 50# 45 Second 36/PLT" at bounding box center [1306, 367] width 381 height 17
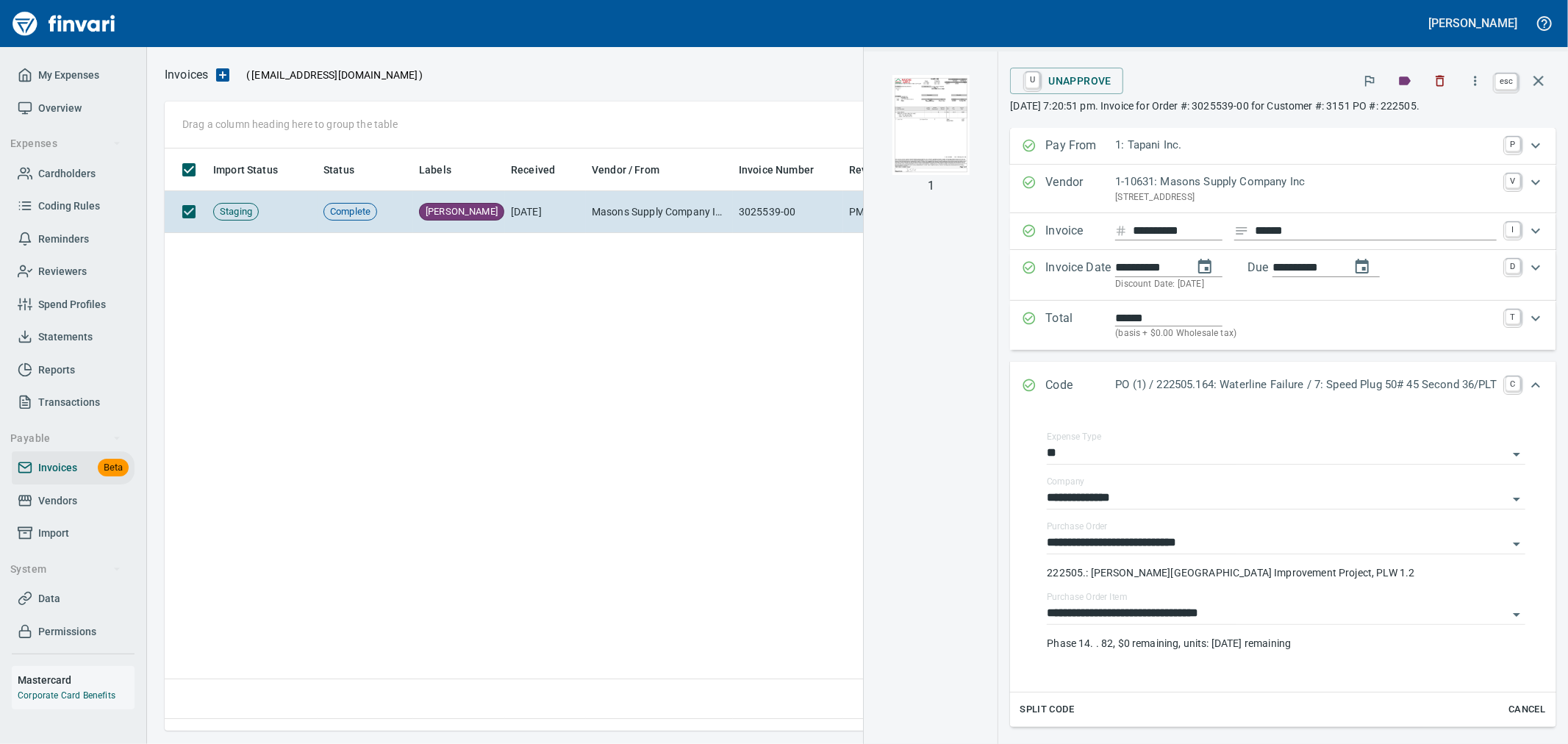
scroll to position [557, 1372]
click at [1537, 80] on icon "button" at bounding box center [1539, 81] width 10 height 10
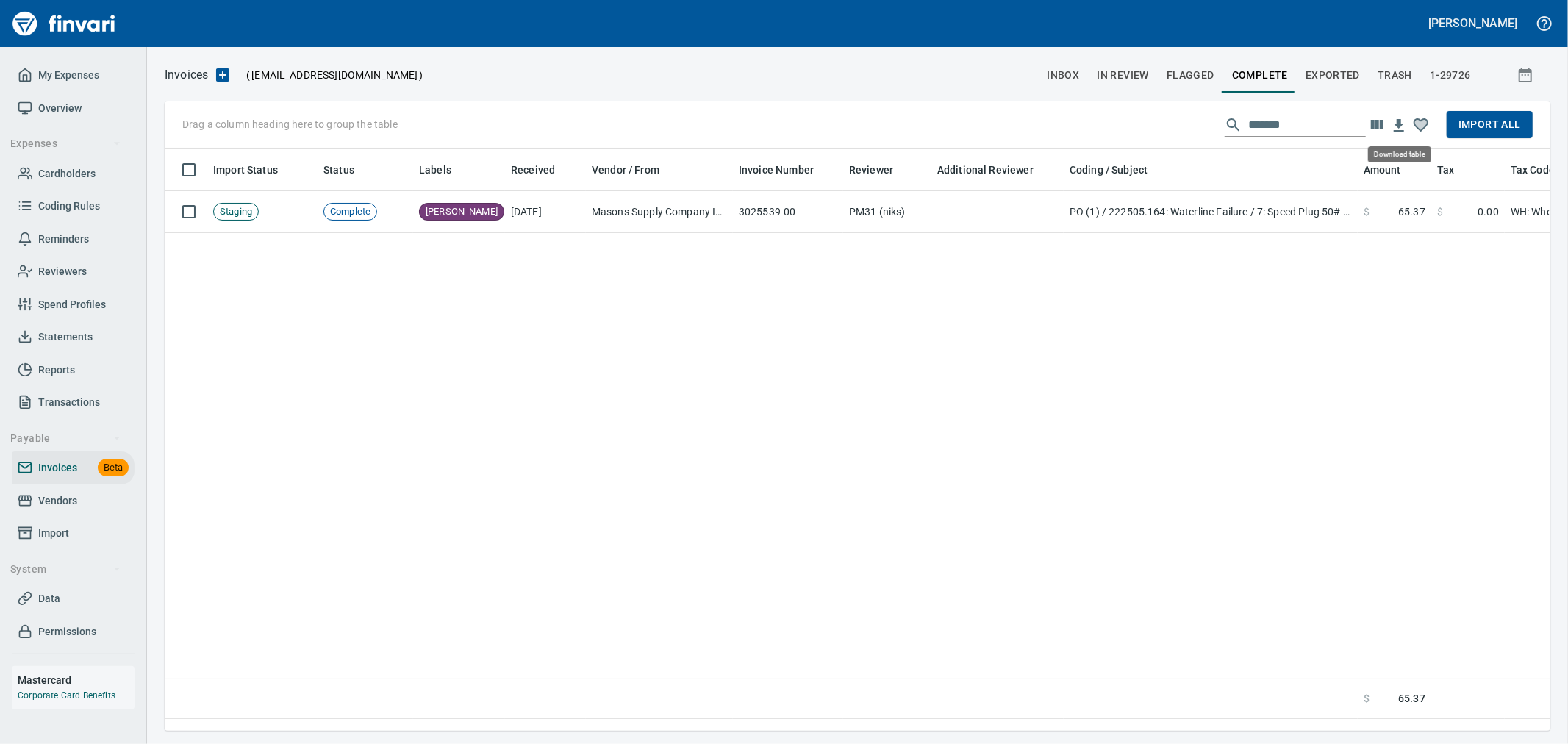
scroll to position [557, 1373]
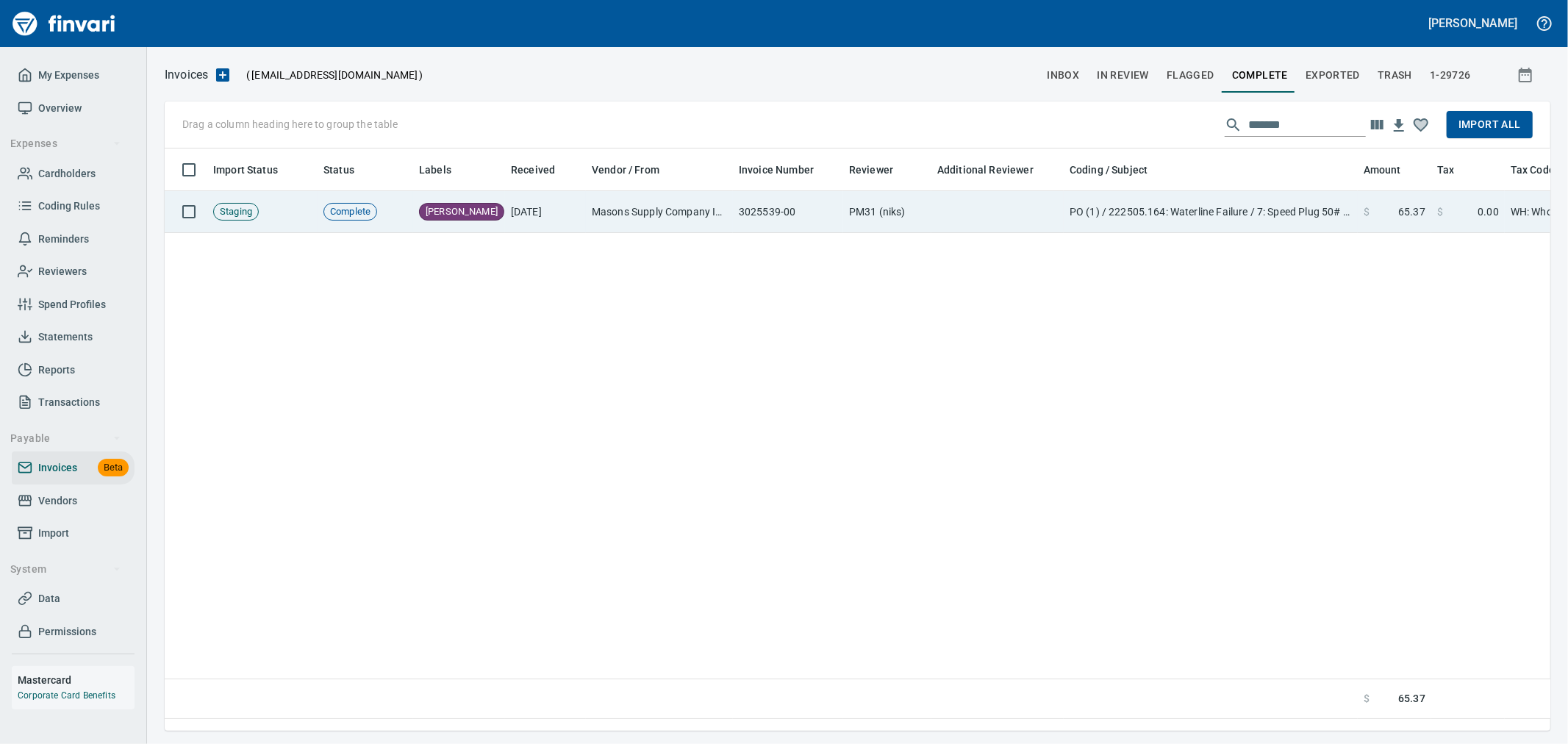
click at [1275, 209] on td "PO (1) / 222505.164: Waterline Failure / 7: Speed Plug 50# 45 Second 36/PLT" at bounding box center [1211, 212] width 294 height 42
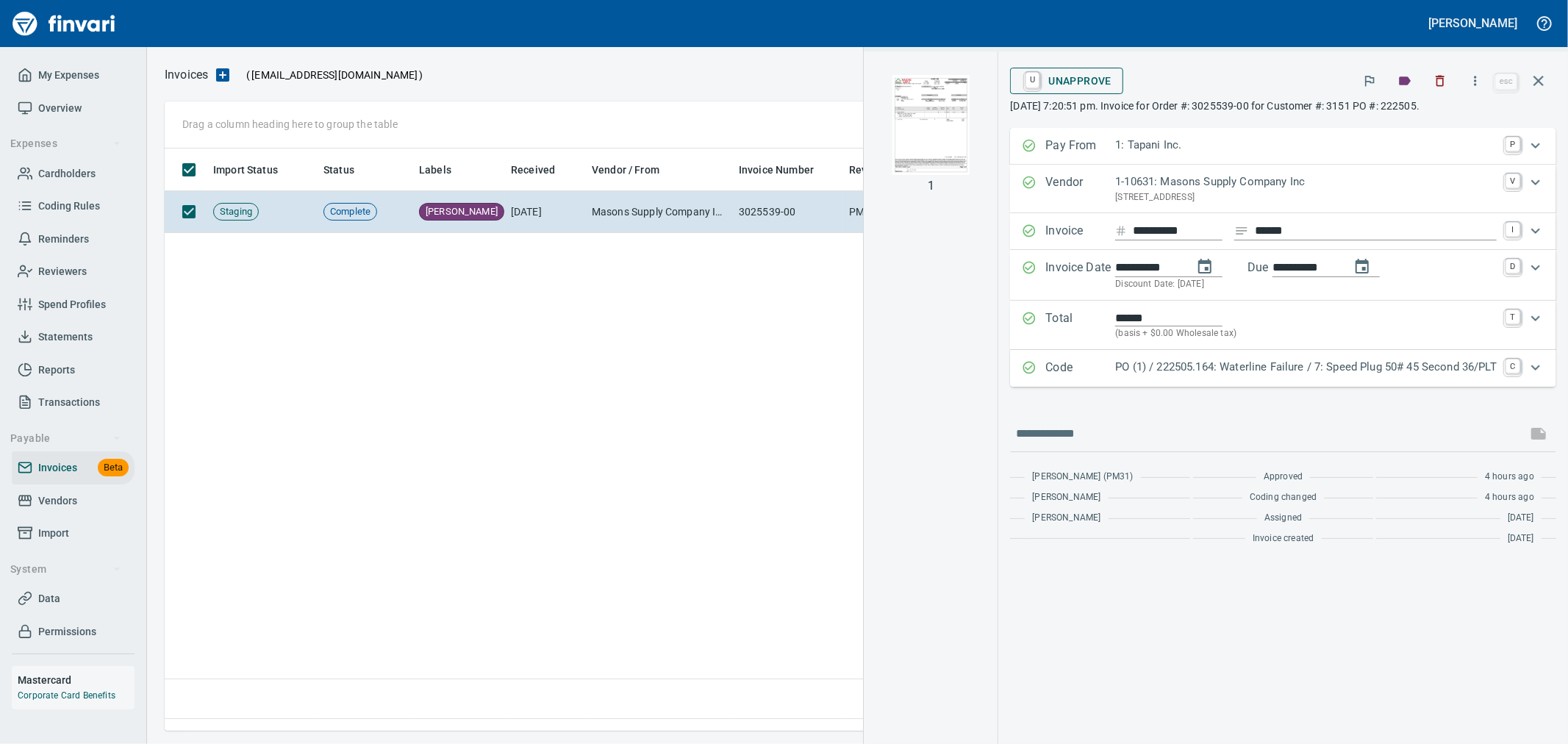
click at [1077, 83] on span "U Unapprove" at bounding box center [1066, 81] width 89 height 25
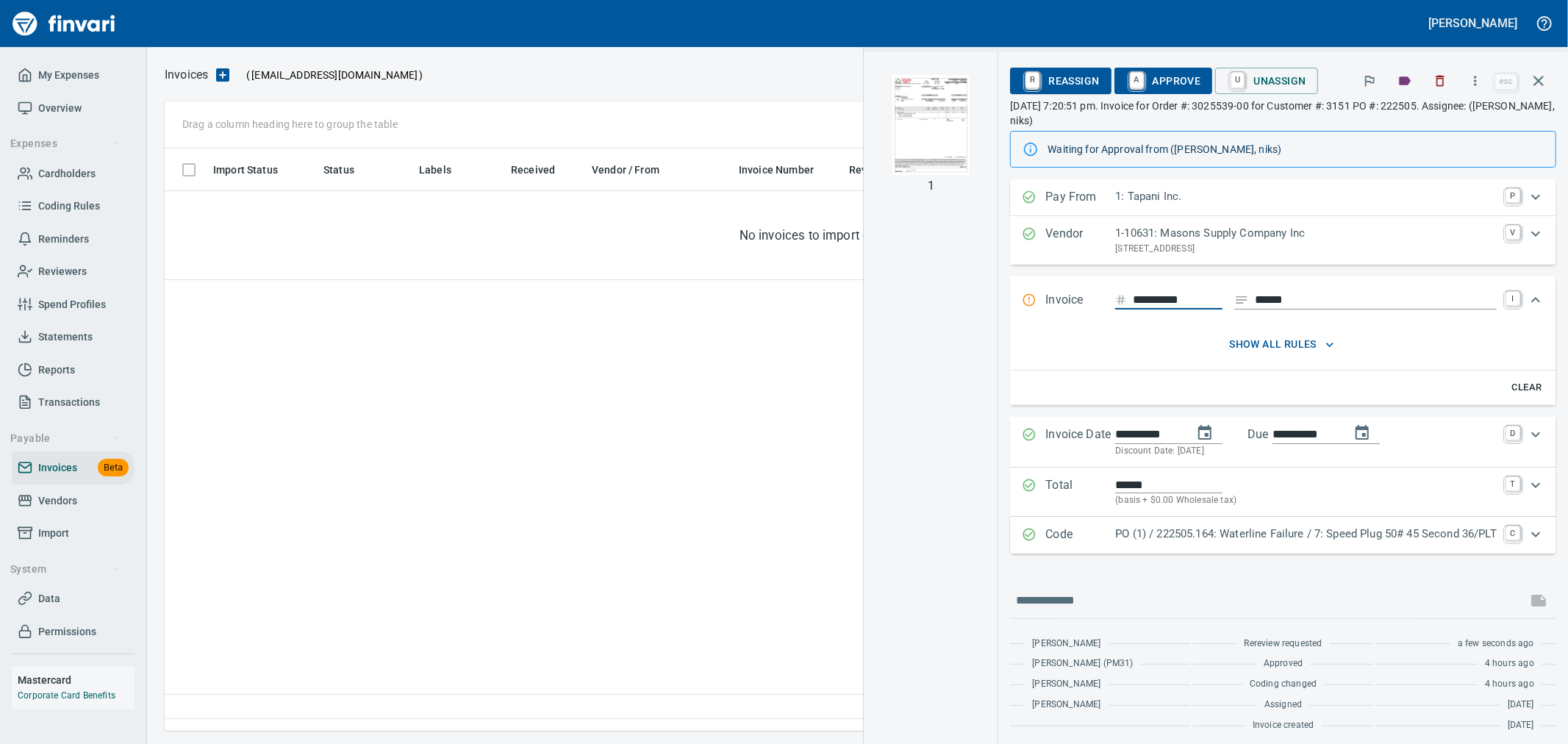
click at [1545, 82] on icon "button" at bounding box center [1539, 81] width 18 height 18
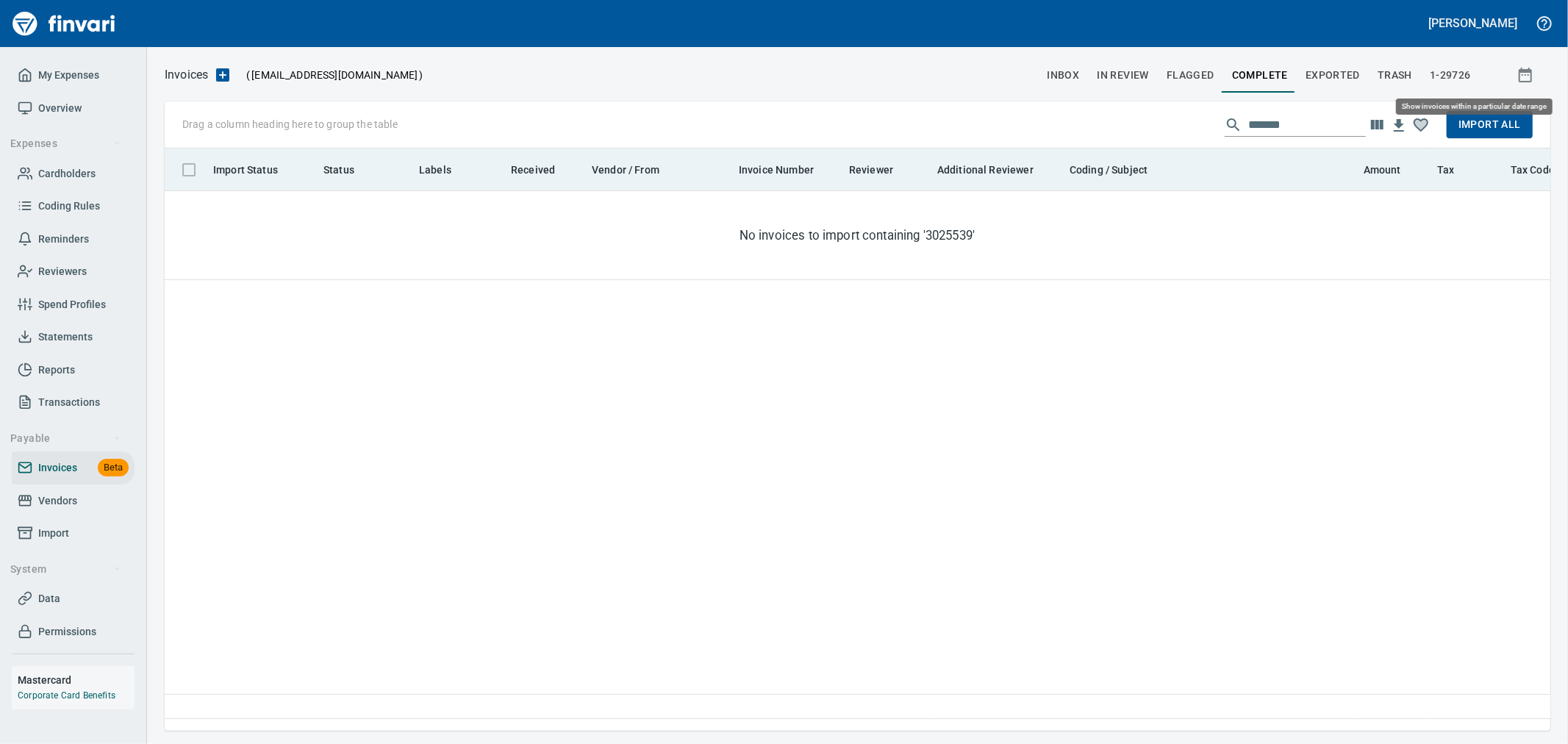
scroll to position [557, 1372]
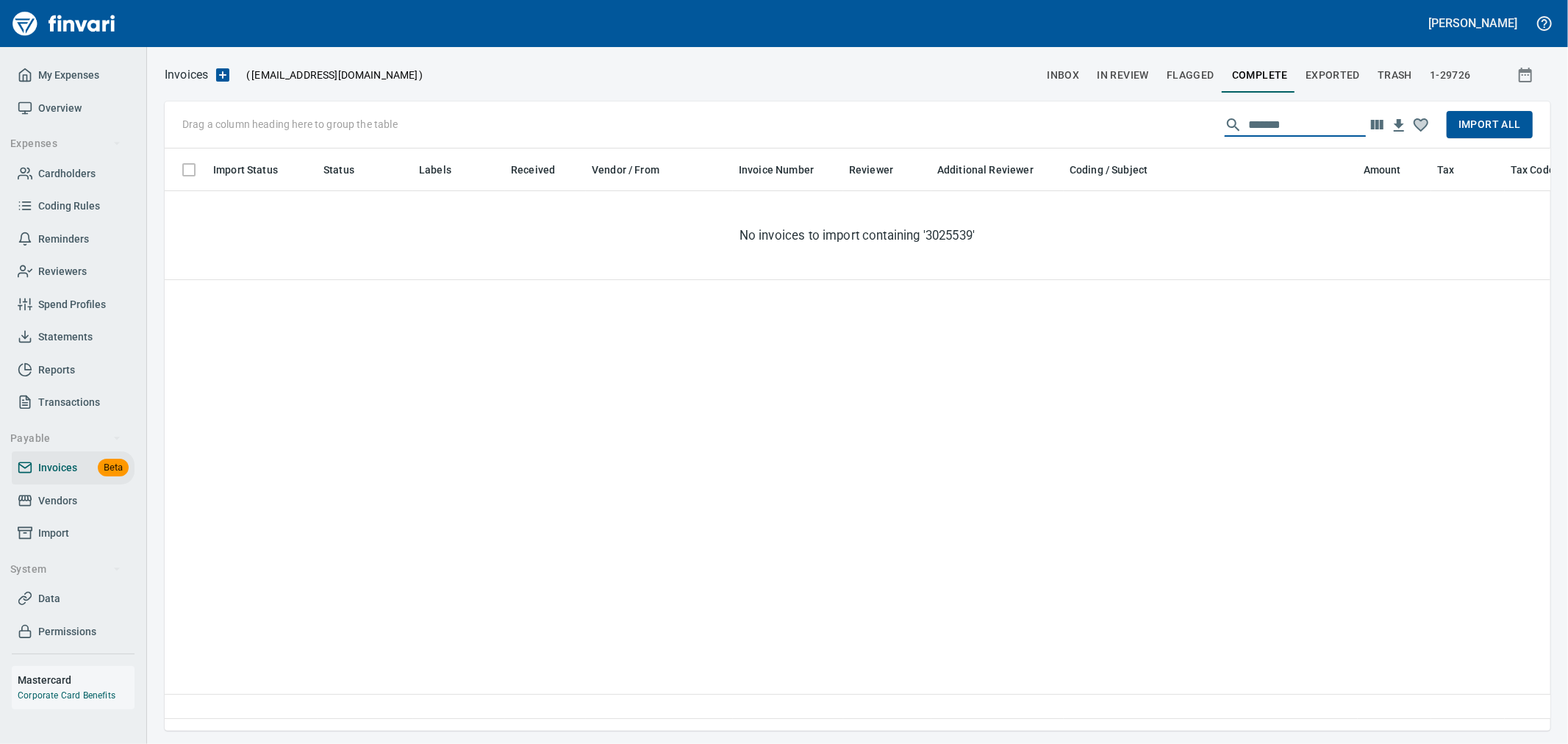
drag, startPoint x: 1320, startPoint y: 122, endPoint x: 1132, endPoint y: 116, distance: 188.1
click at [1136, 118] on div "Drag a column heading here to group the table ******* Import All" at bounding box center [857, 124] width 1386 height 47
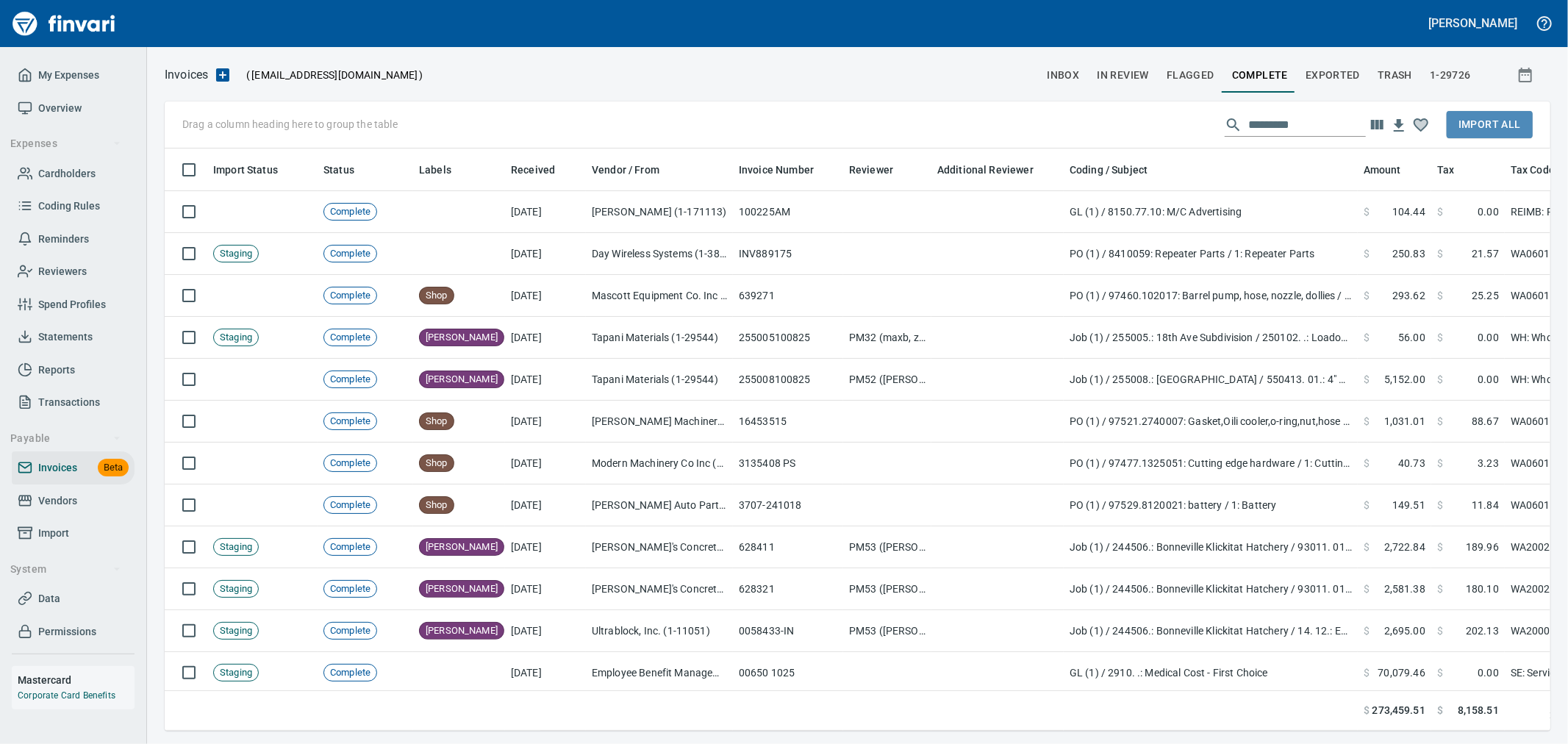
click at [1493, 118] on span "Import All" at bounding box center [1490, 124] width 63 height 19
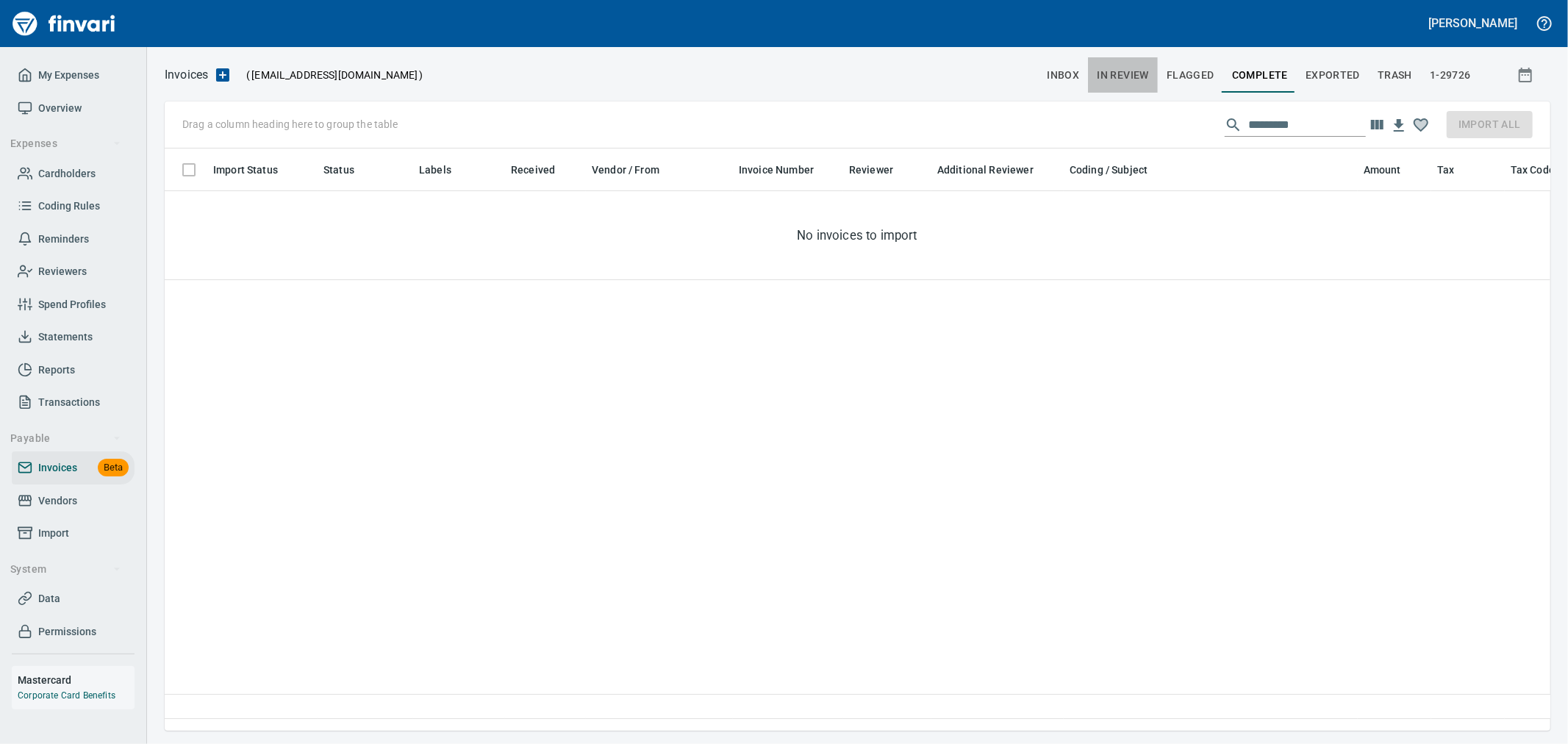
click at [1134, 66] on span "In Review" at bounding box center [1123, 75] width 52 height 19
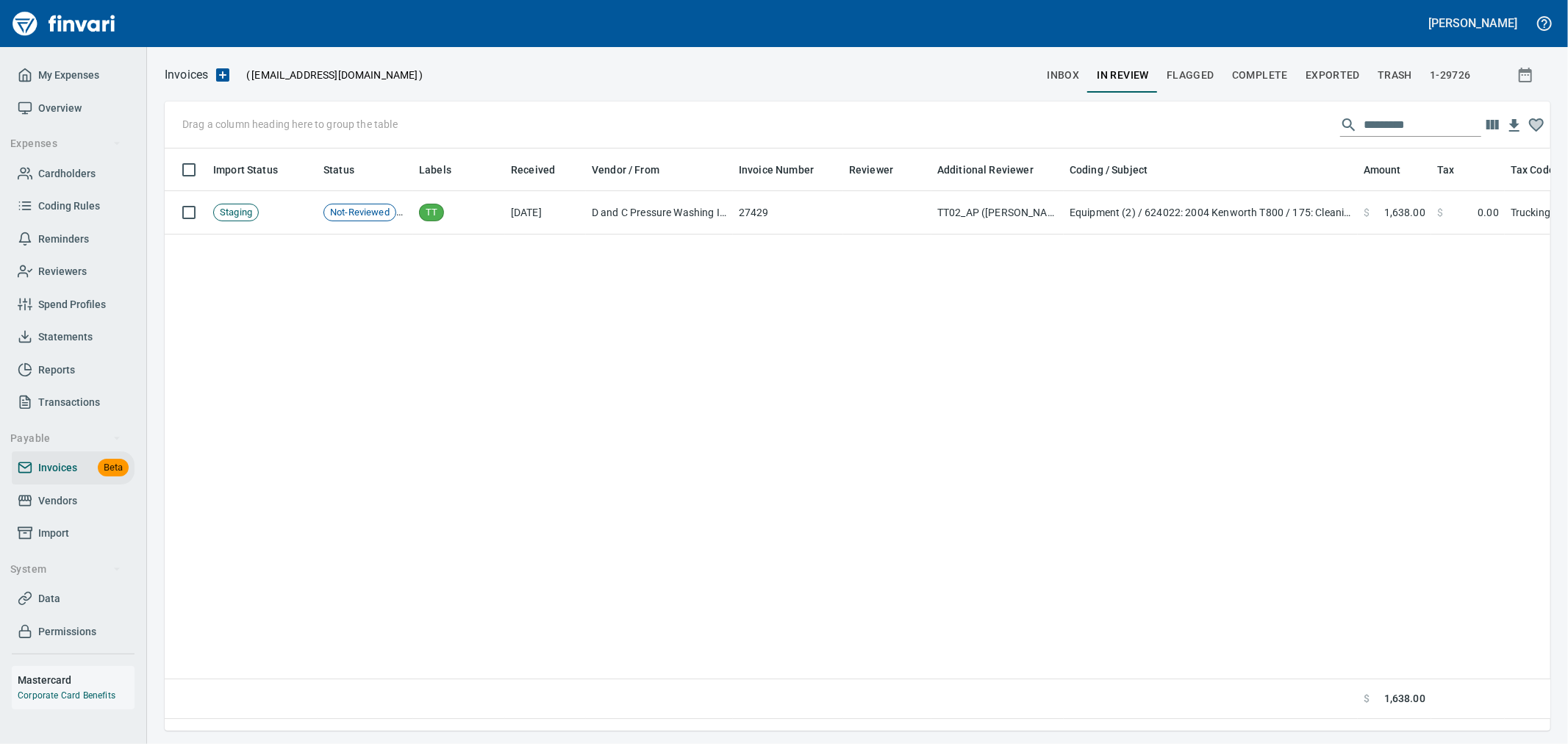
scroll to position [557, 1373]
click at [1383, 135] on input "text" at bounding box center [1422, 125] width 118 height 24
click at [1395, 122] on input "text" at bounding box center [1422, 125] width 118 height 24
paste input "*******"
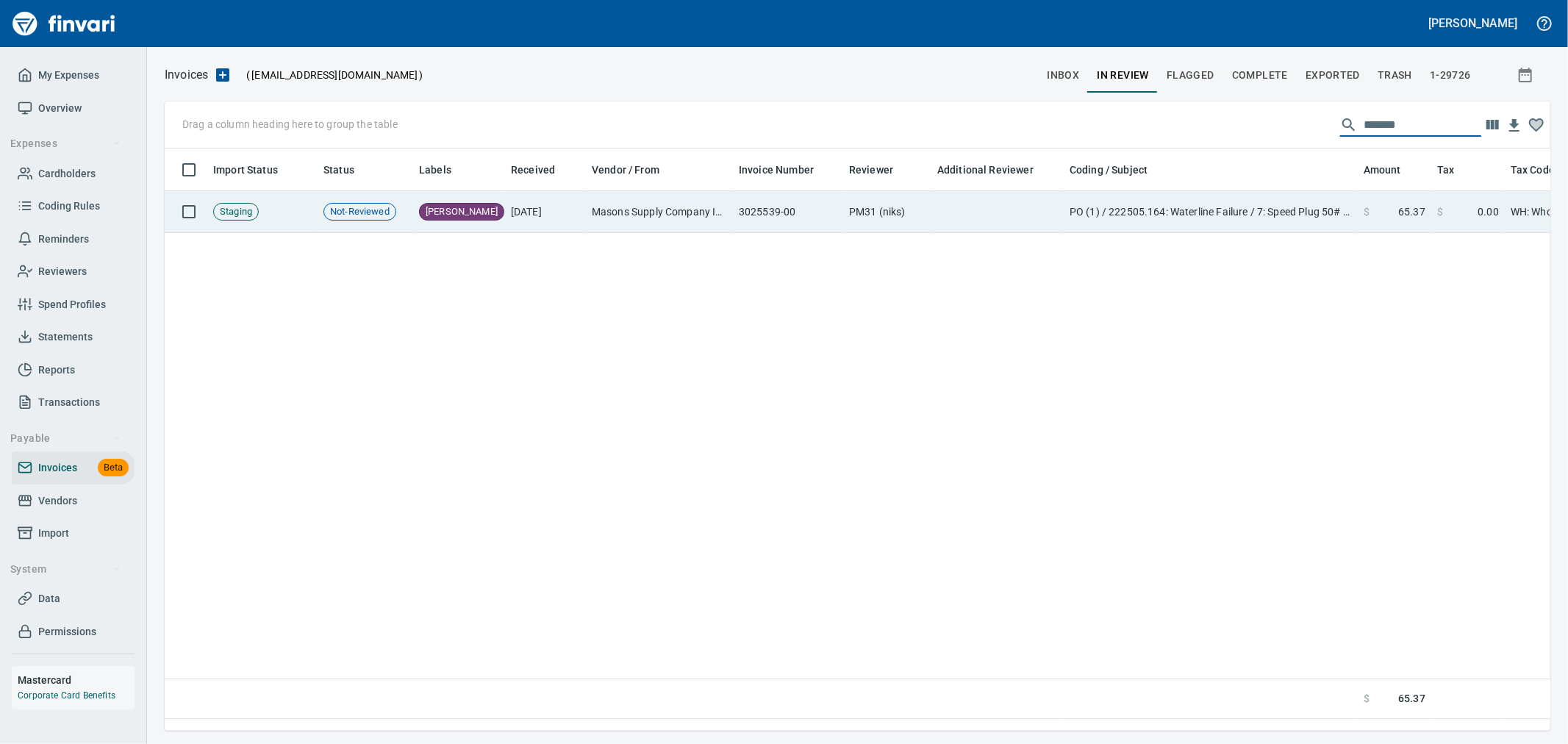
type input "*******"
drag, startPoint x: 702, startPoint y: 223, endPoint x: 785, endPoint y: 230, distance: 83.3
click at [702, 223] on td "Masons Supply Company Inc (1-10631)" at bounding box center [659, 212] width 147 height 42
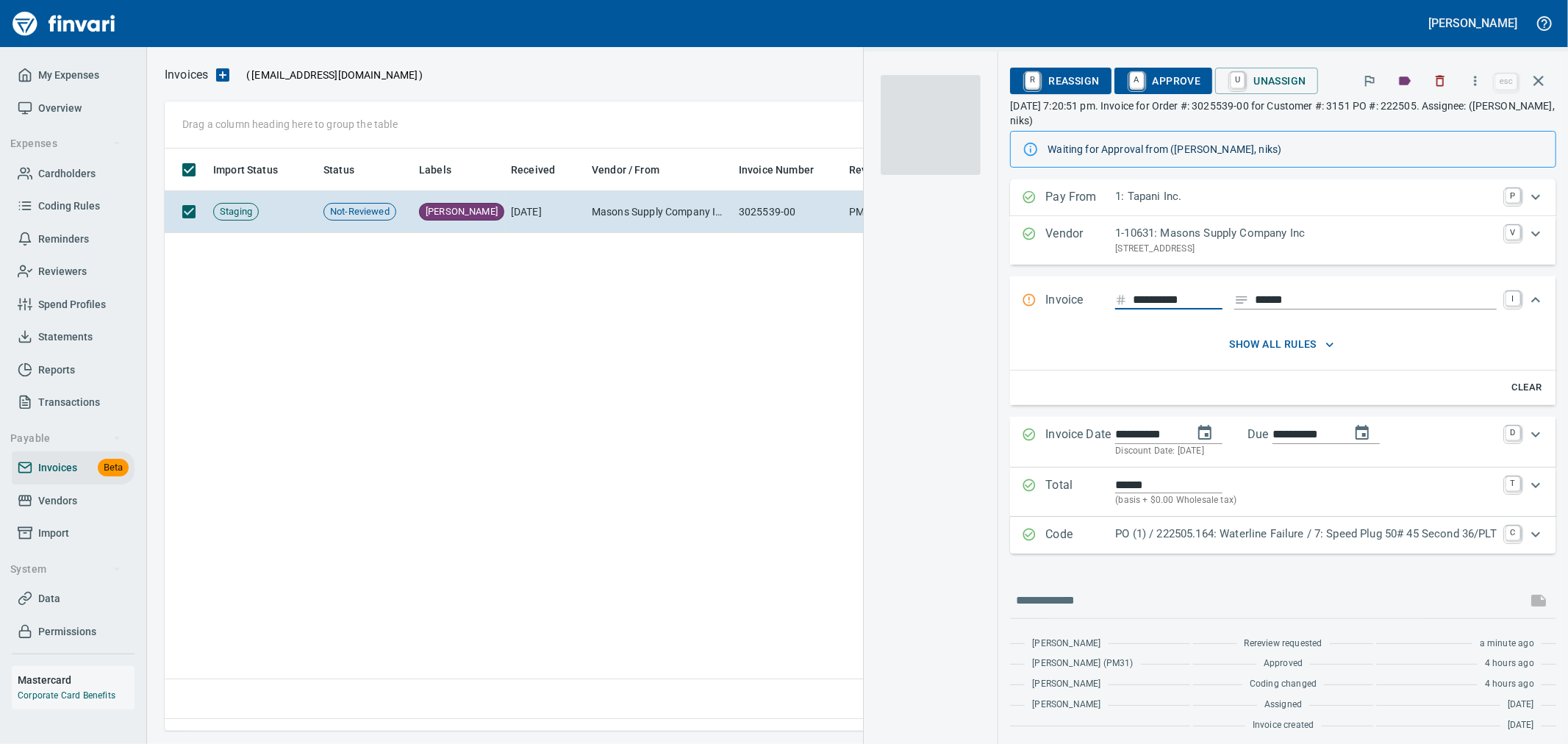
scroll to position [557, 1372]
click at [1155, 84] on span "A Approve" at bounding box center [1164, 81] width 75 height 25
